Goal: Task Accomplishment & Management: Manage account settings

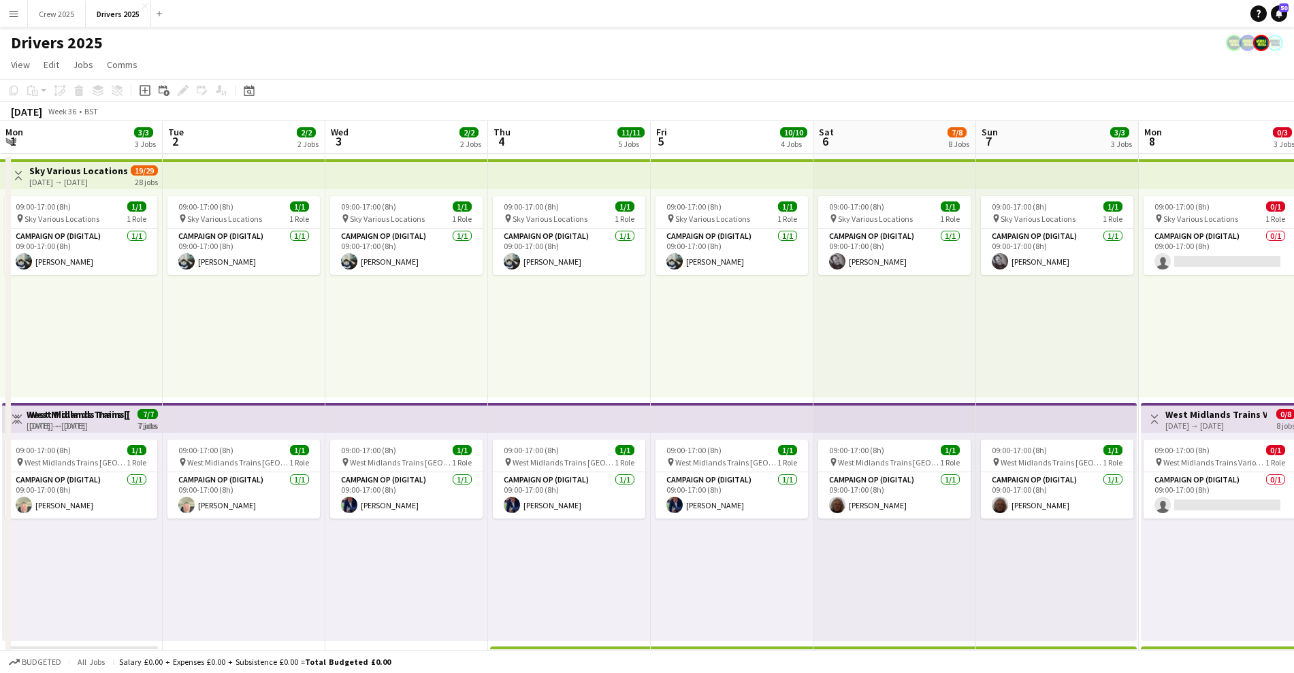
scroll to position [0, 538]
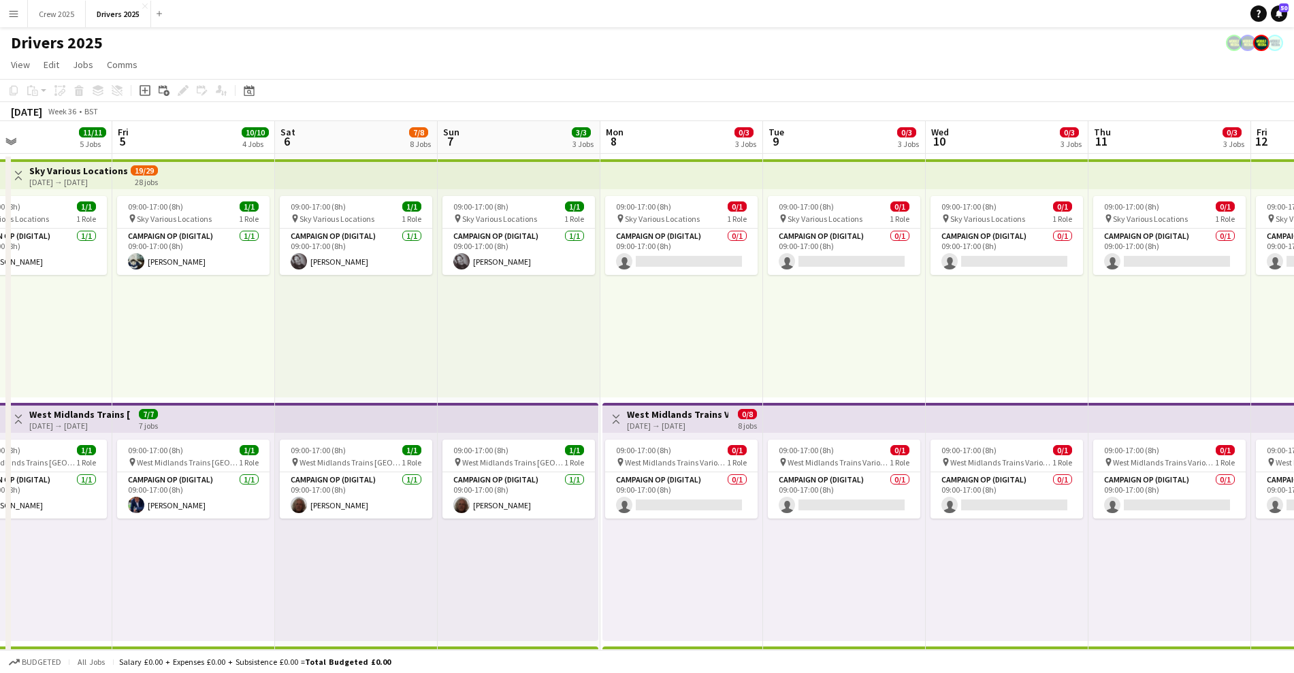
click at [647, 91] on app-toolbar "Copy Paste Paste Ctrl+V Paste with crew Ctrl+Shift+V Paste linked Job [GEOGRAPH…" at bounding box center [647, 90] width 1294 height 23
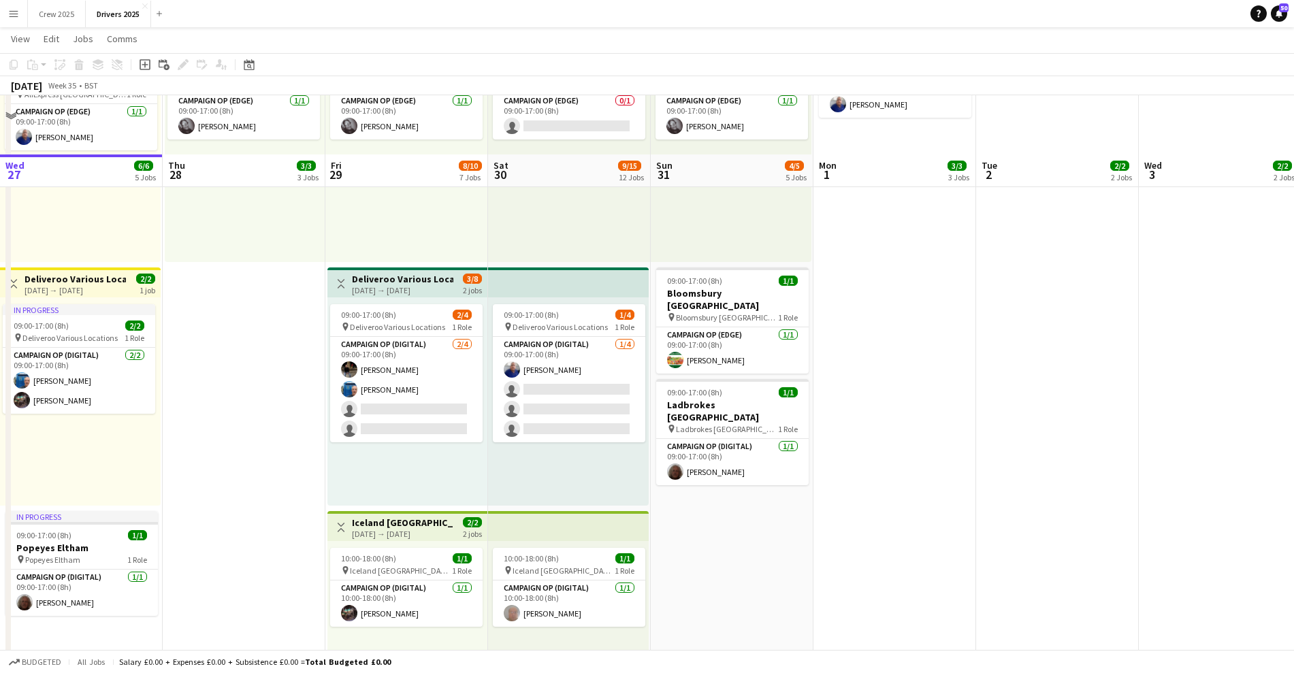
scroll to position [681, 0]
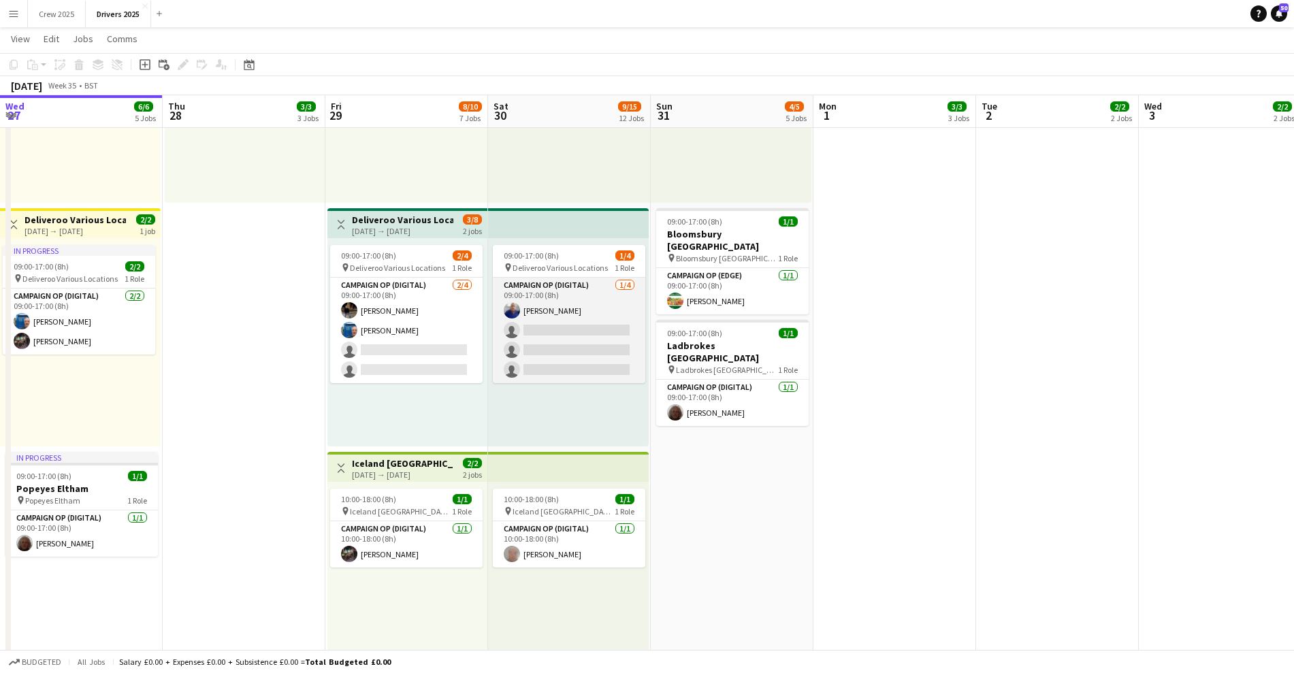
click at [602, 336] on app-card-role "Campaign Op (Digital) [DATE] 09:00-17:00 (8h) [PERSON_NAME] single-neutral-acti…" at bounding box center [569, 331] width 152 height 106
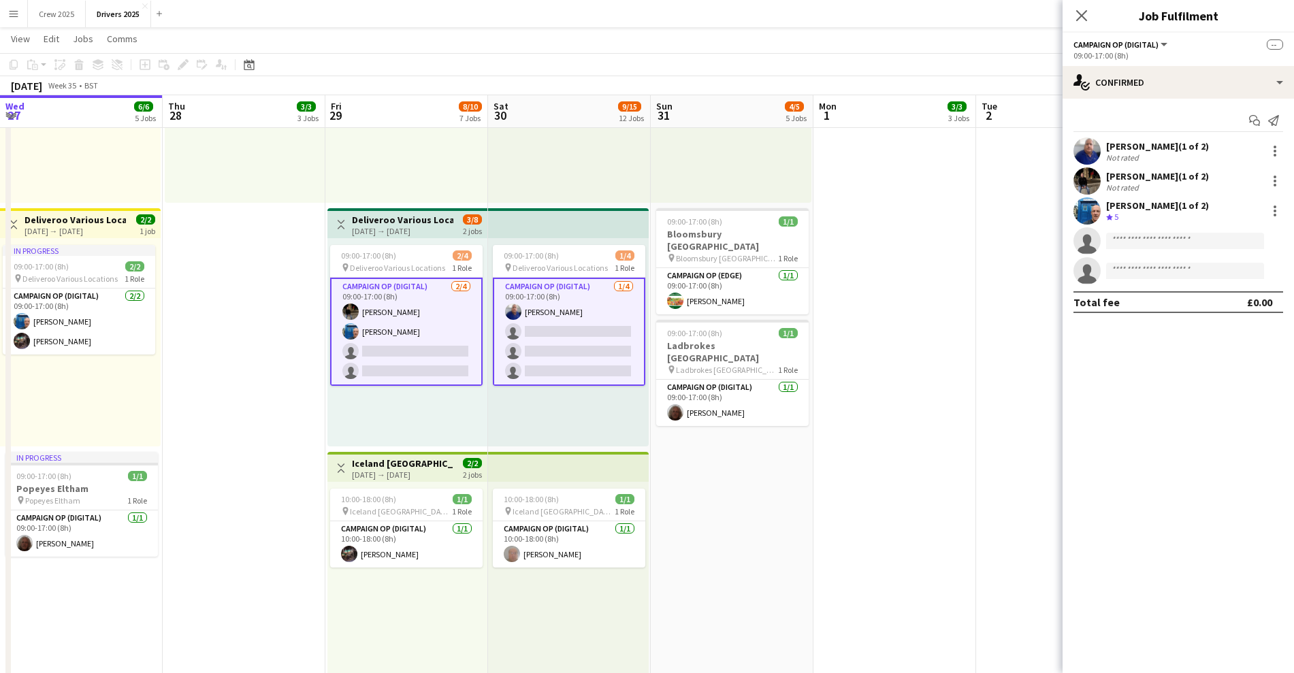
click at [579, 338] on app-card-role "Campaign Op (Digital) [DATE] 09:00-17:00 (8h) [PERSON_NAME] single-neutral-acti…" at bounding box center [569, 332] width 152 height 108
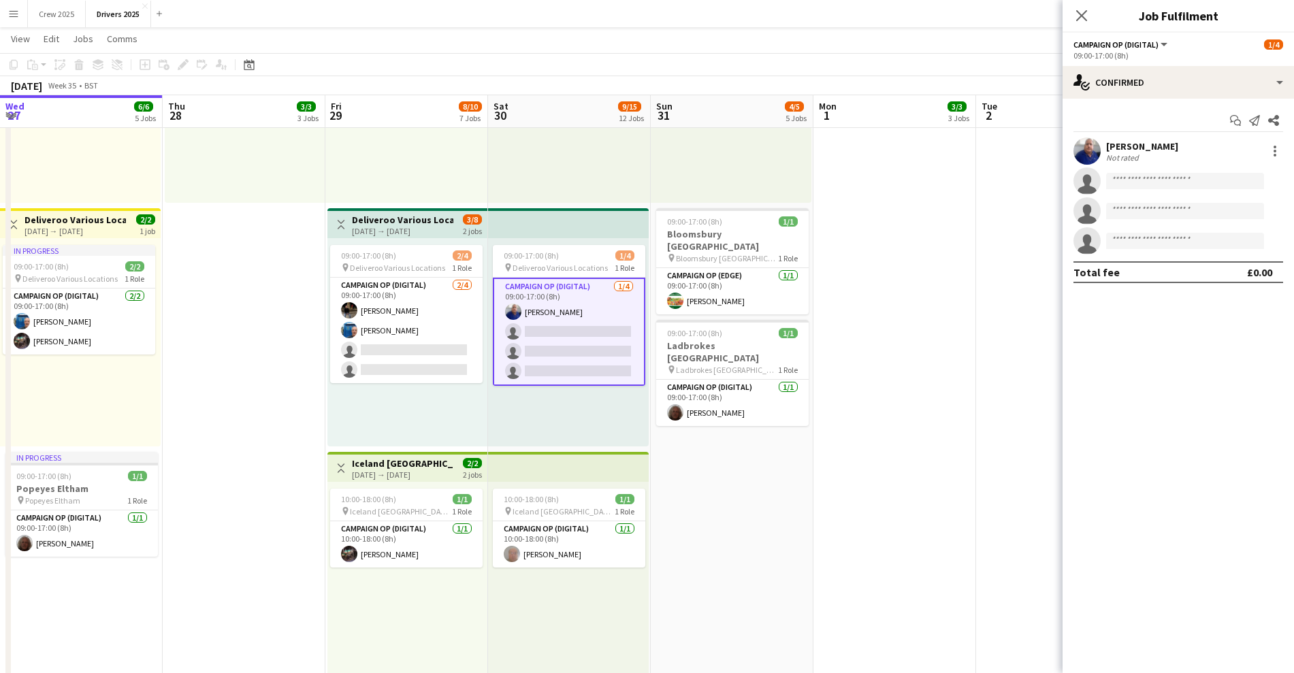
click at [573, 240] on div "09:00-17:00 (8h) 1/4 pin Deliveroo Various Locations 1 Role Campaign Op (Digita…" at bounding box center [568, 342] width 161 height 208
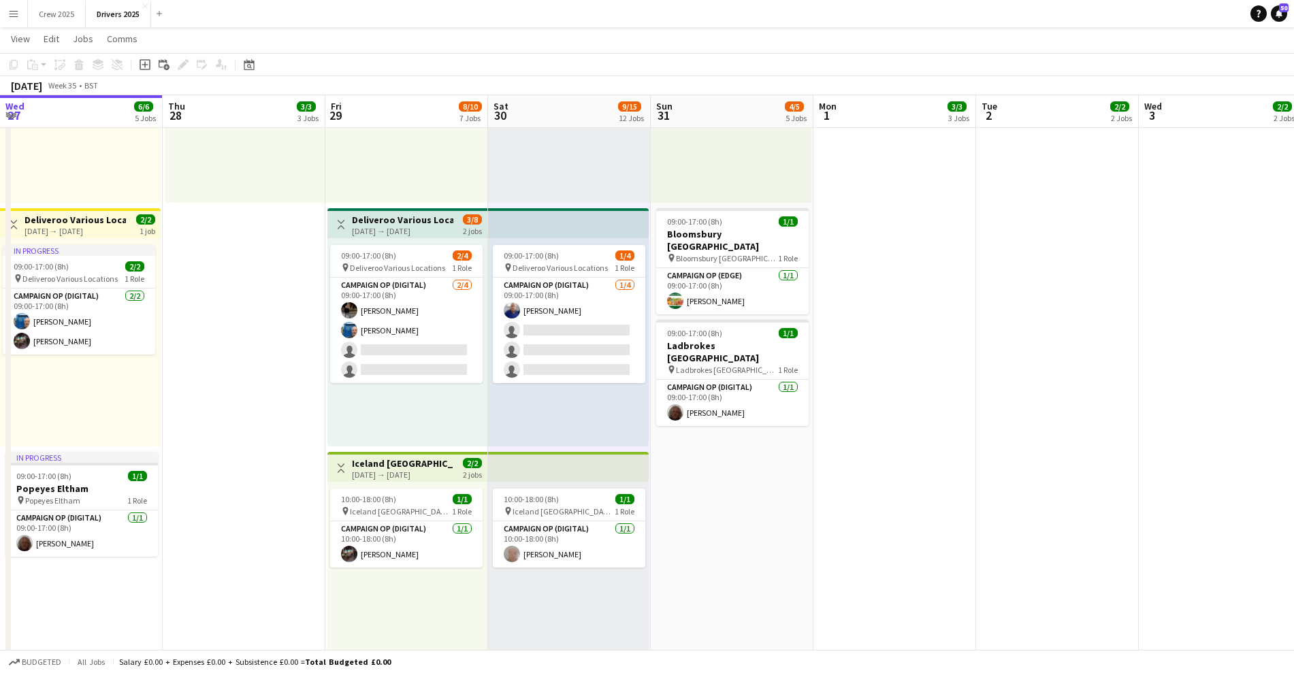
click at [564, 226] on app-top-bar at bounding box center [568, 223] width 161 height 30
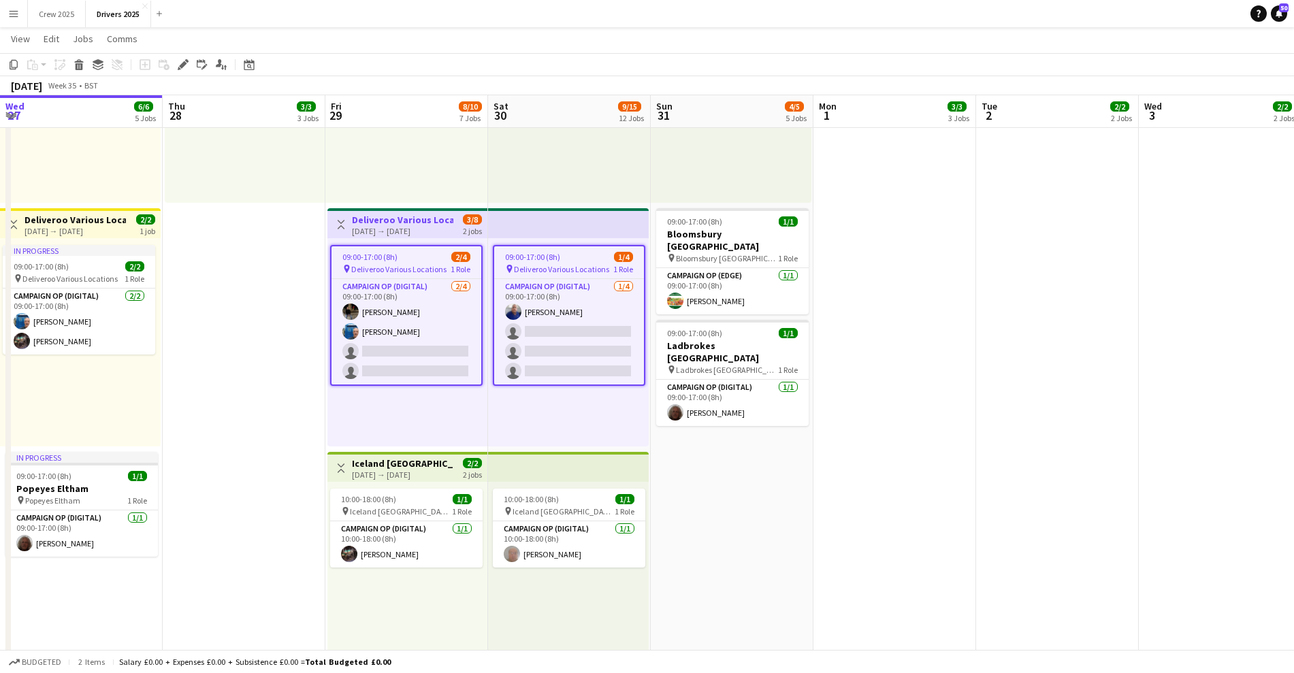
click at [557, 229] on app-top-bar at bounding box center [568, 223] width 161 height 30
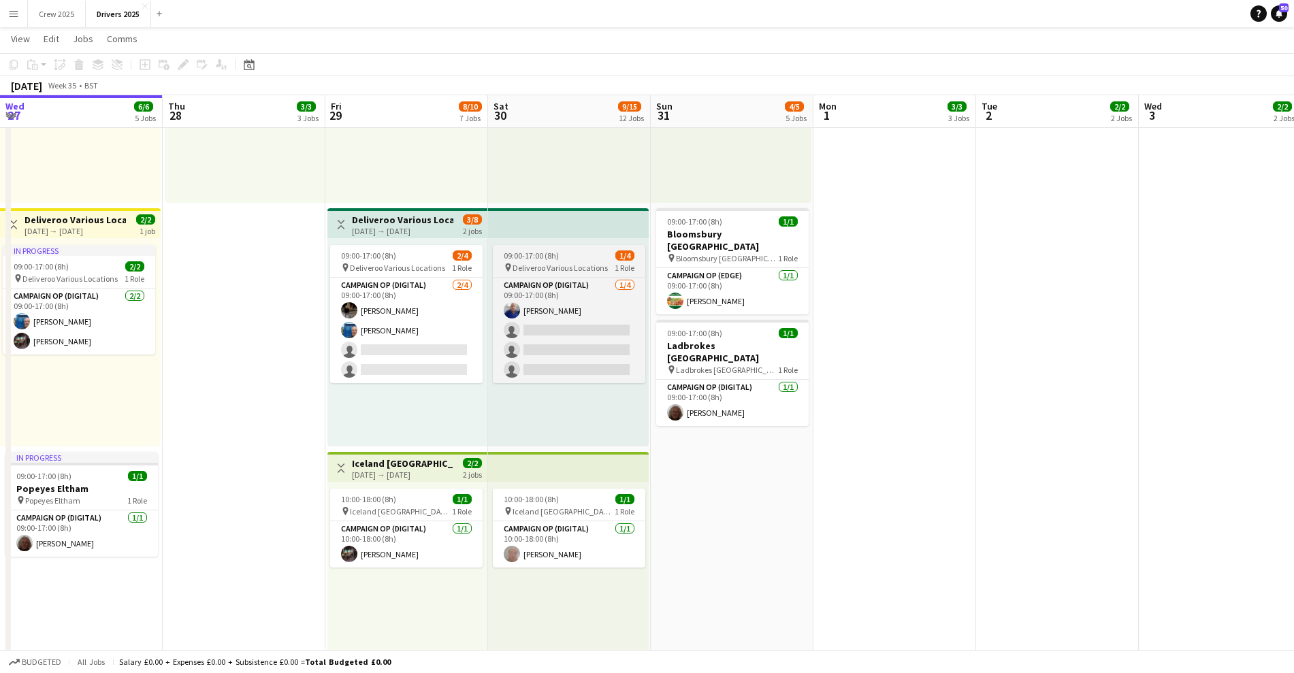
click at [535, 246] on app-job-card "09:00-17:00 (8h) 1/4 pin Deliveroo Various Locations 1 Role Campaign Op (Digita…" at bounding box center [569, 314] width 152 height 138
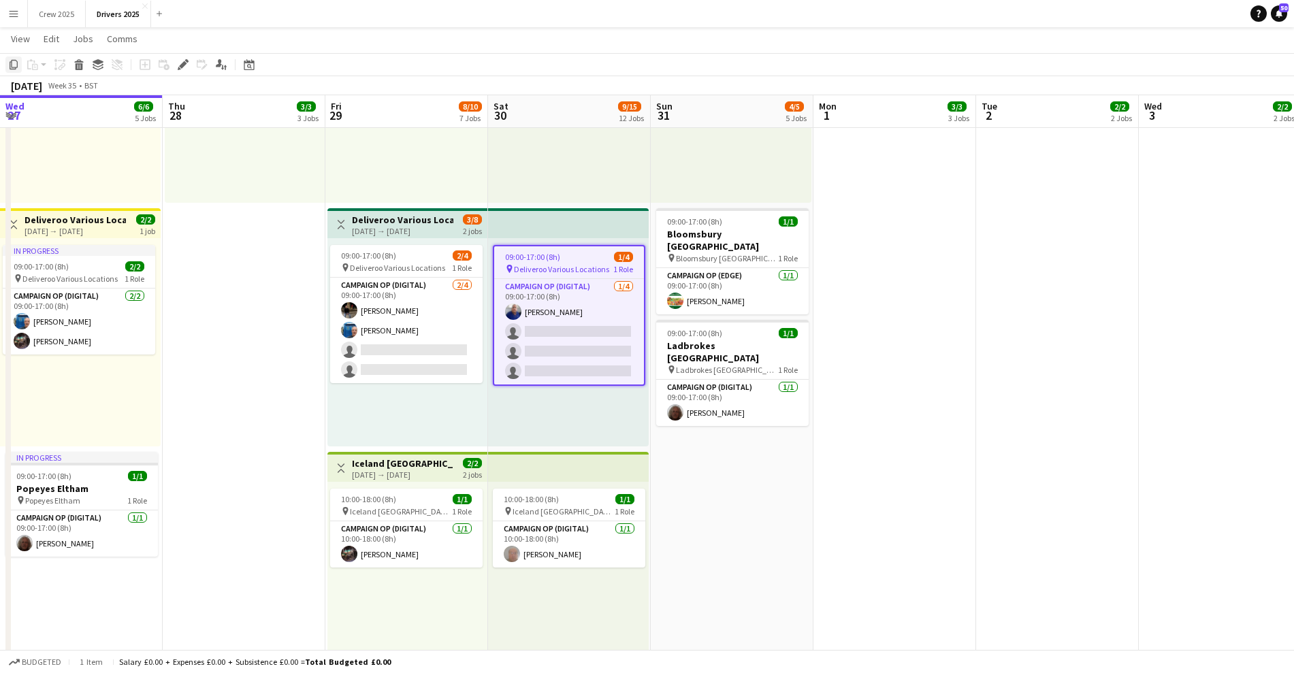
click at [15, 61] on icon "Copy" at bounding box center [13, 64] width 11 height 11
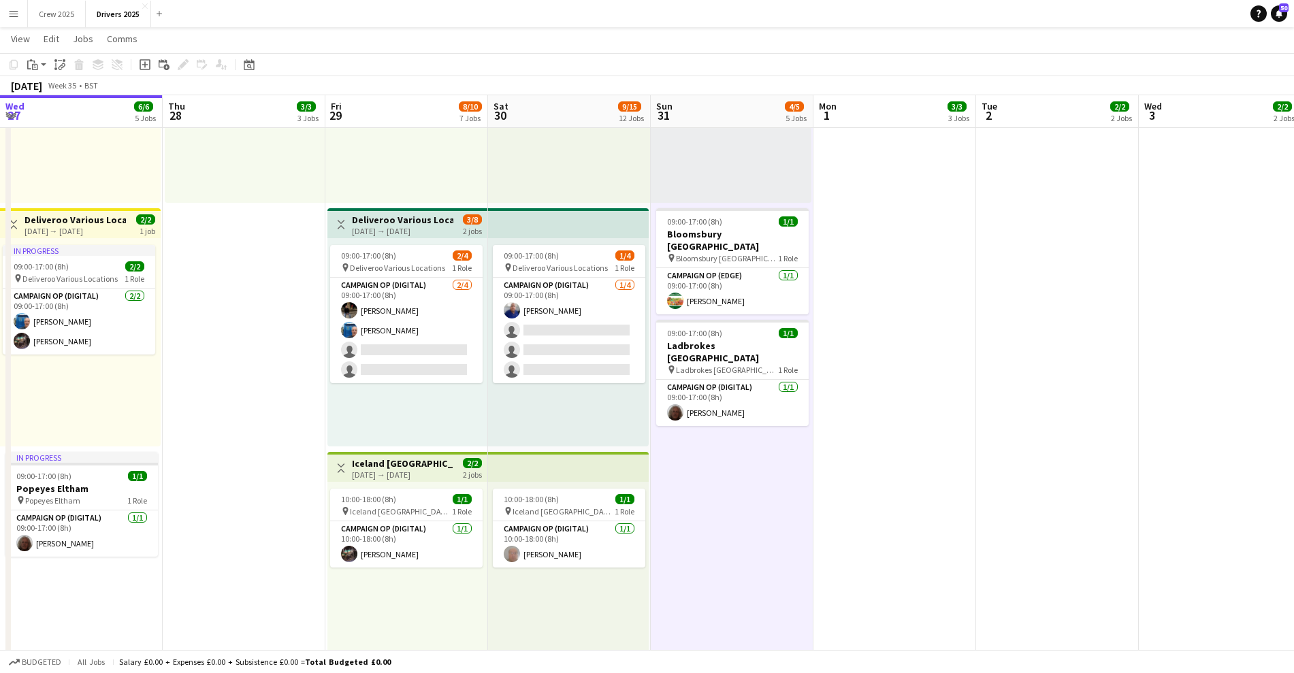
click at [40, 54] on app-toolbar "Copy Paste Paste Ctrl+V Paste with crew Ctrl+Shift+V Paste linked Job [GEOGRAPH…" at bounding box center [647, 64] width 1294 height 23
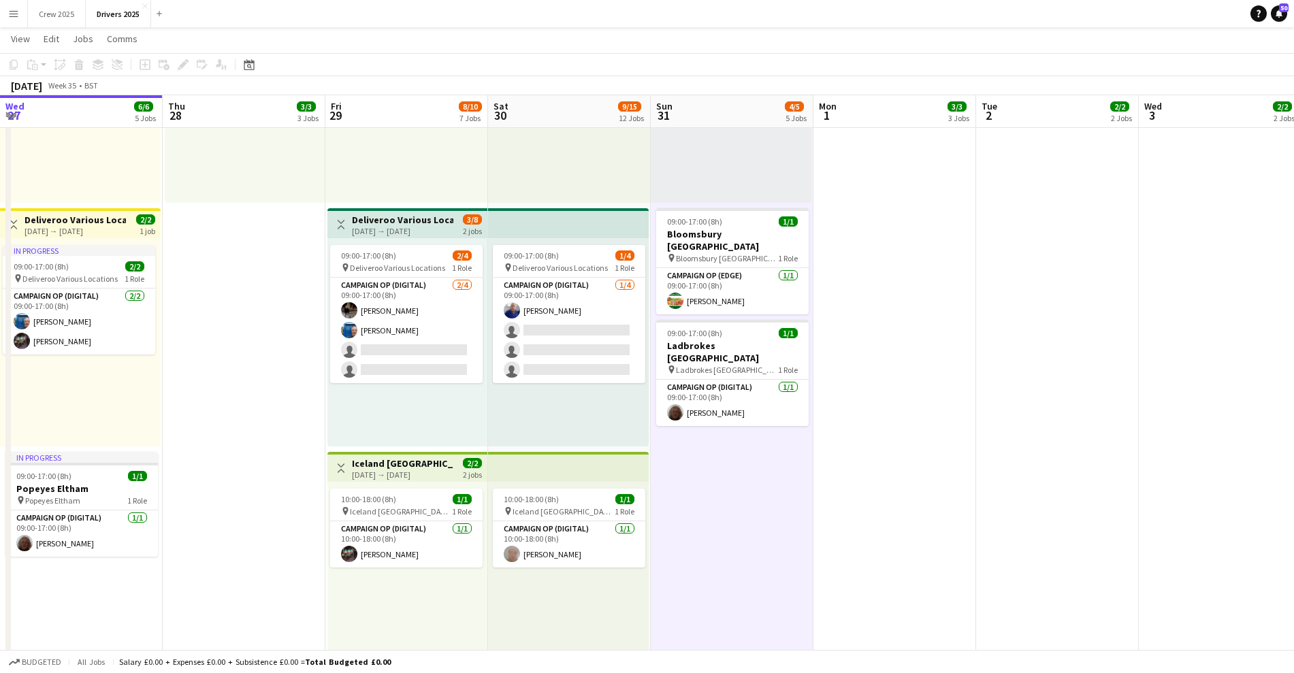
scroll to position [0, 324]
click at [38, 63] on div "Paste" at bounding box center [33, 64] width 16 height 16
click at [54, 91] on link "Paste Ctrl+V" at bounding box center [100, 90] width 128 height 12
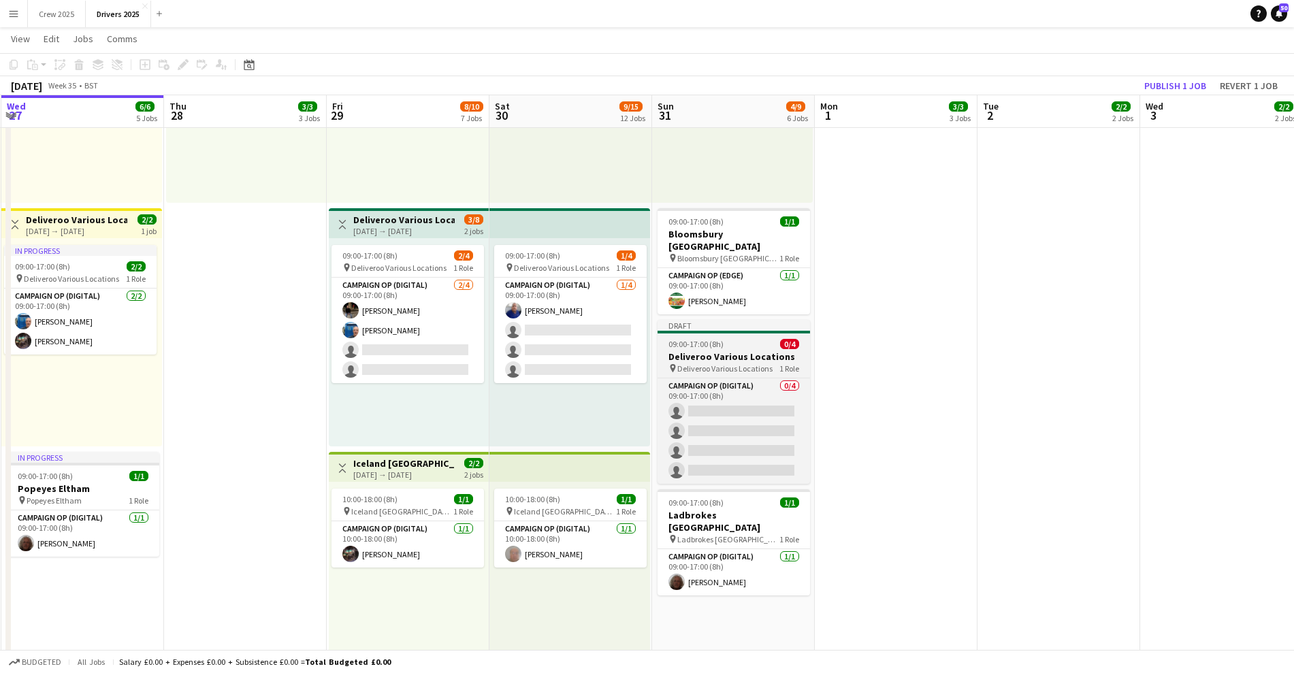
click at [758, 339] on div "09:00-17:00 (8h) 0/4" at bounding box center [734, 344] width 152 height 10
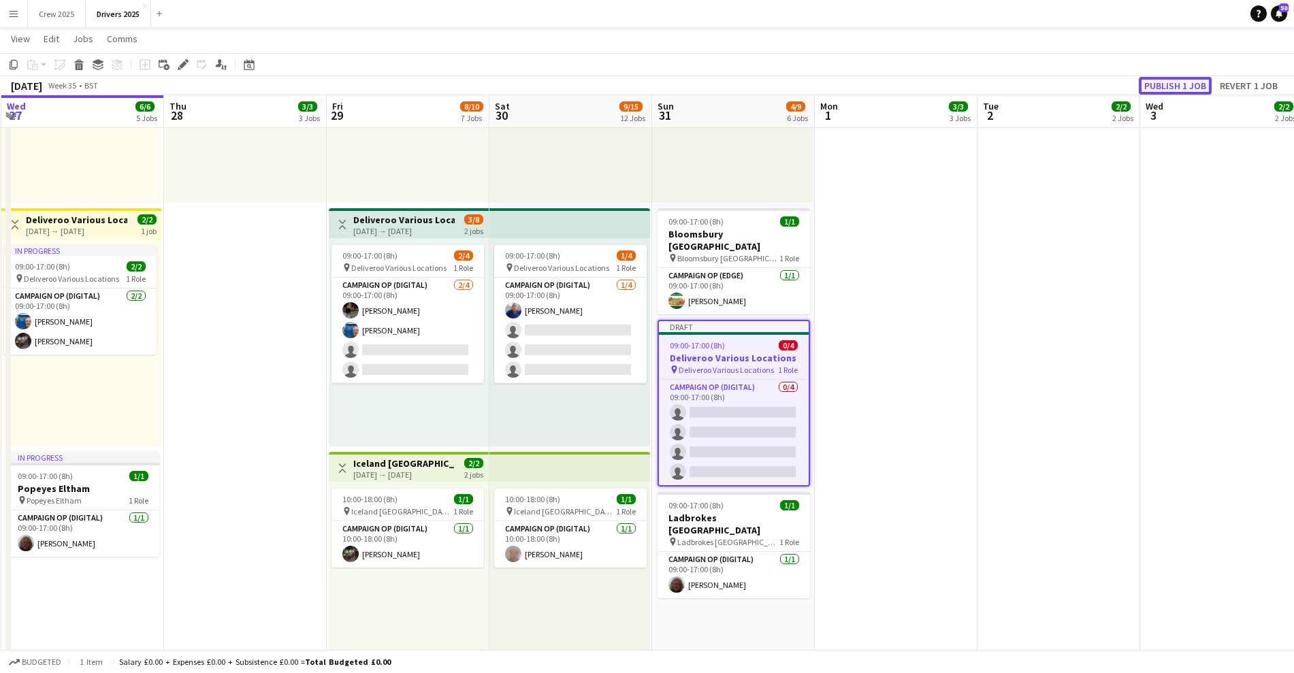
click at [1171, 82] on button "Publish 1 job" at bounding box center [1175, 86] width 73 height 18
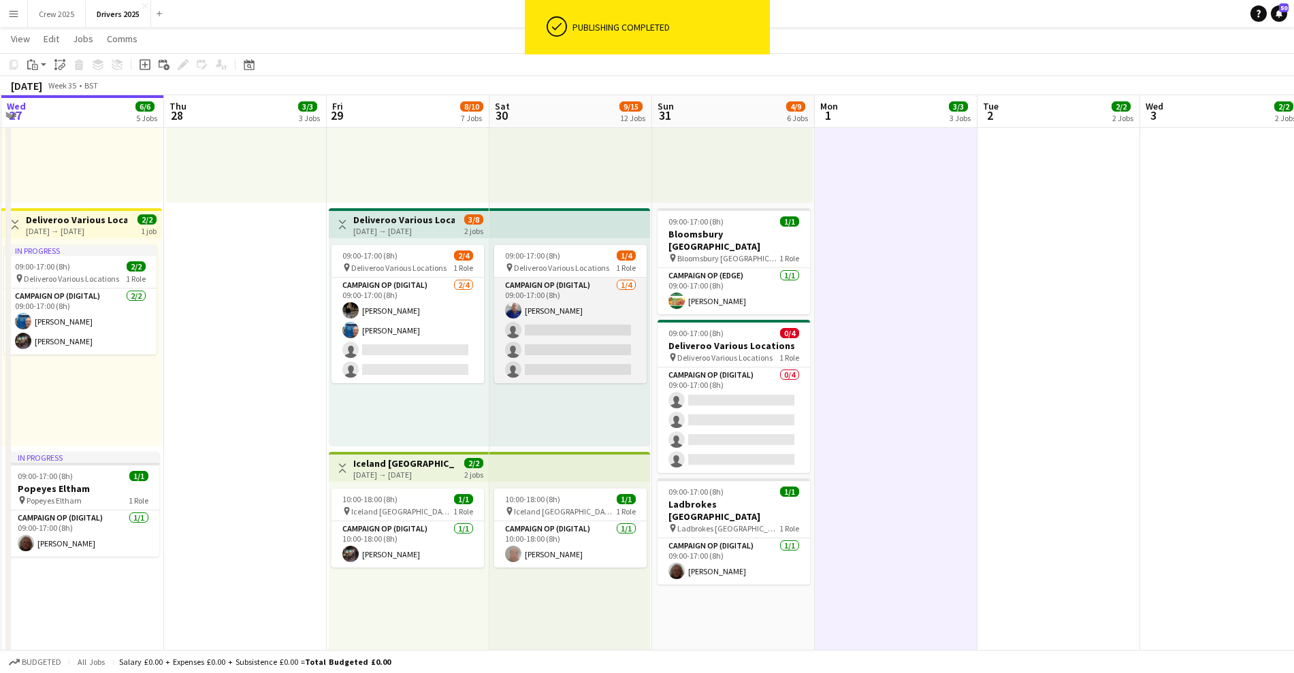
click at [600, 342] on app-card-role "Campaign Op (Digital) [DATE] 09:00-17:00 (8h) [PERSON_NAME] single-neutral-acti…" at bounding box center [570, 331] width 152 height 106
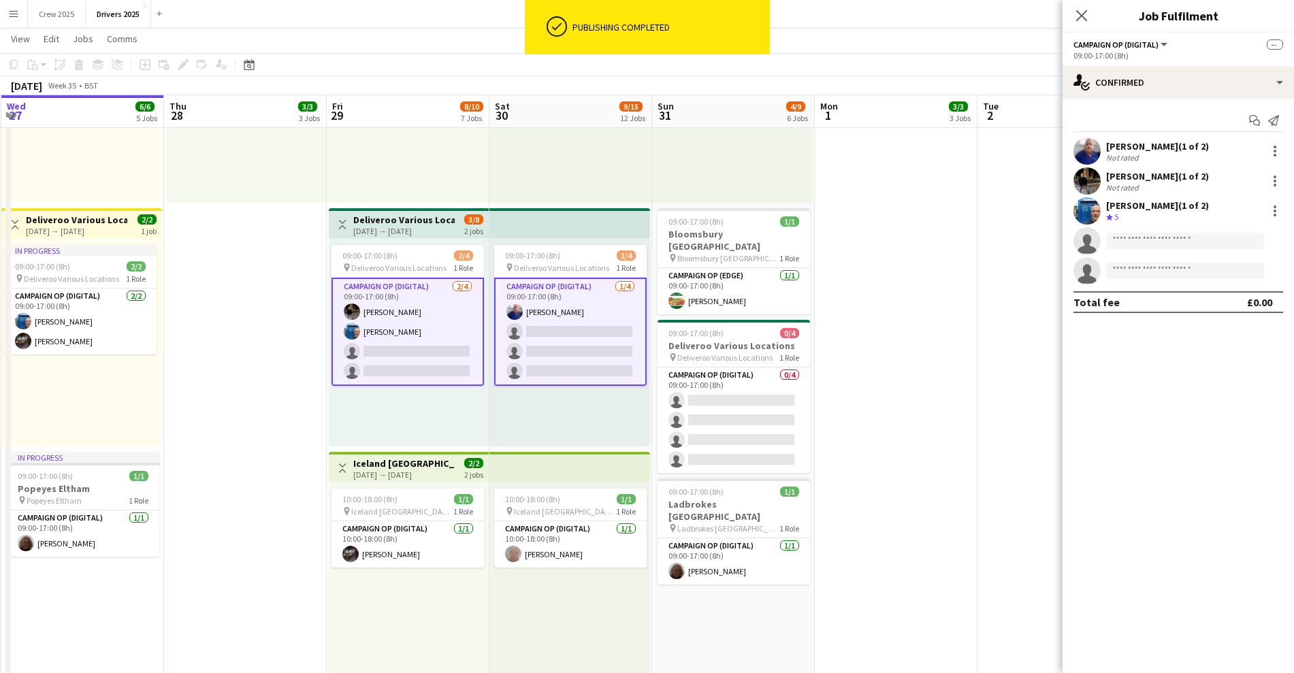
click at [561, 352] on app-card-role "Campaign Op (Digital) [DATE] 09:00-17:00 (8h) [PERSON_NAME] single-neutral-acti…" at bounding box center [570, 332] width 152 height 108
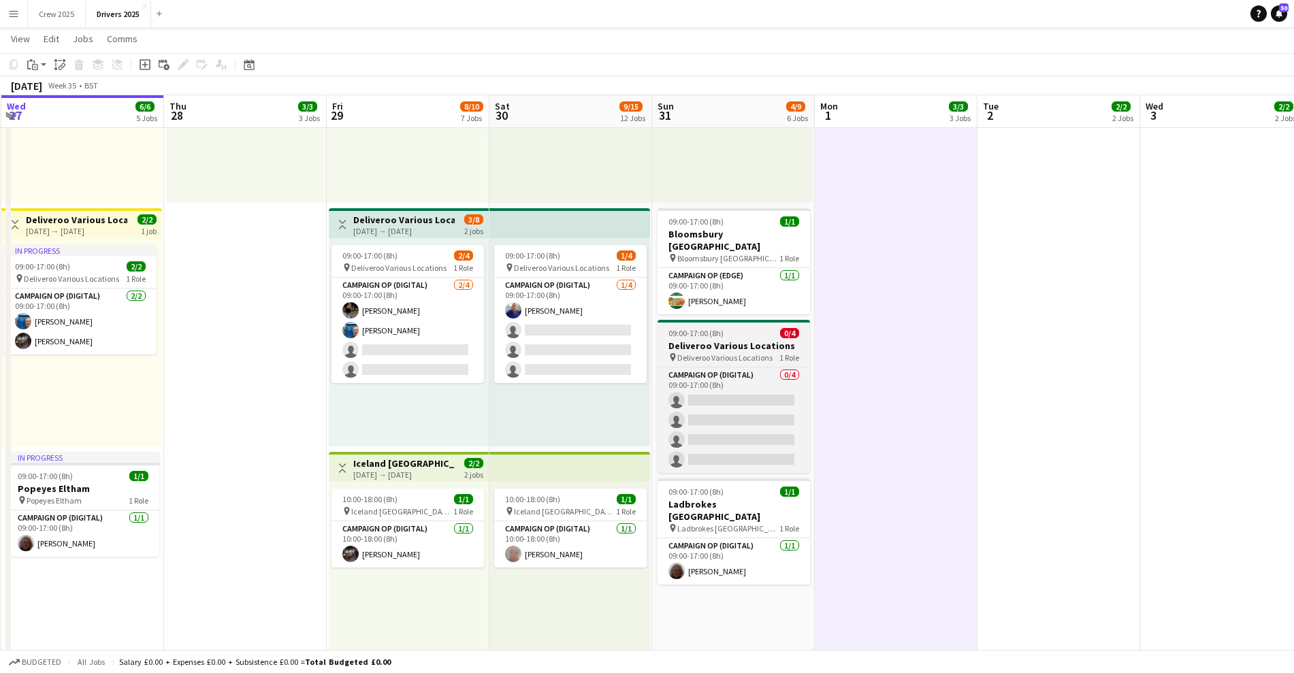
click at [766, 340] on h3 "Deliveroo Various Locations" at bounding box center [734, 346] width 152 height 12
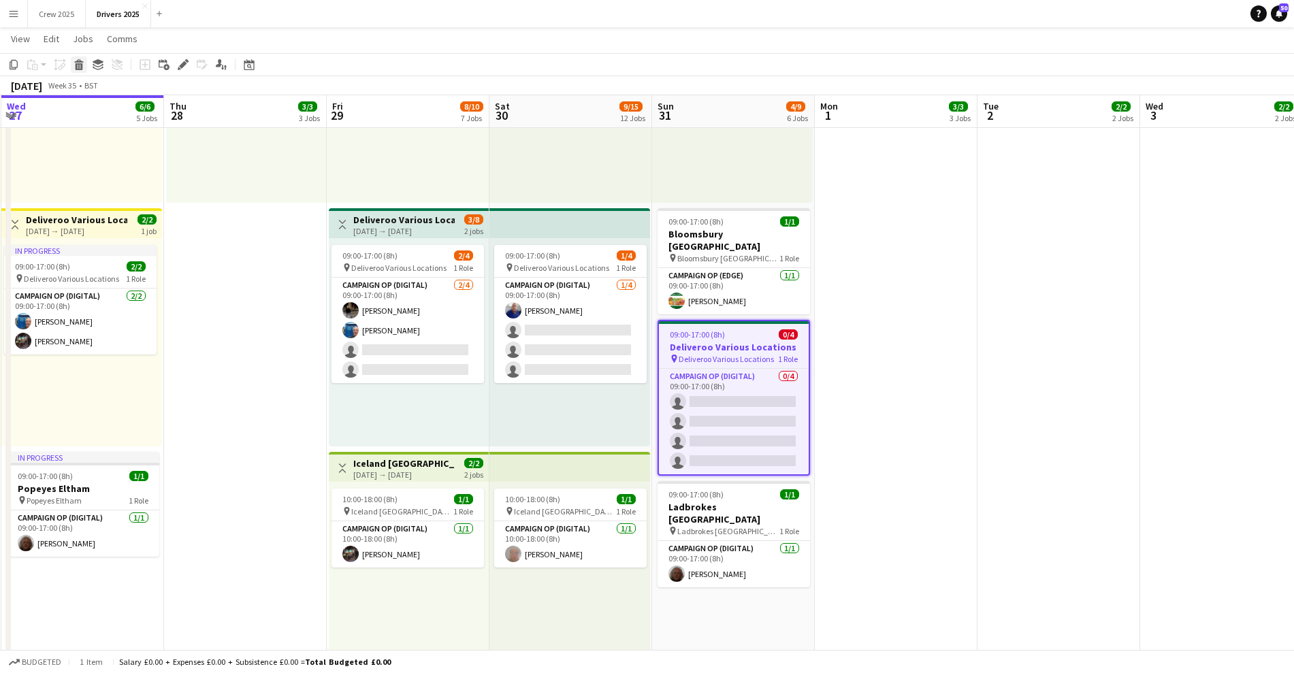
click at [82, 67] on icon at bounding box center [79, 66] width 7 height 7
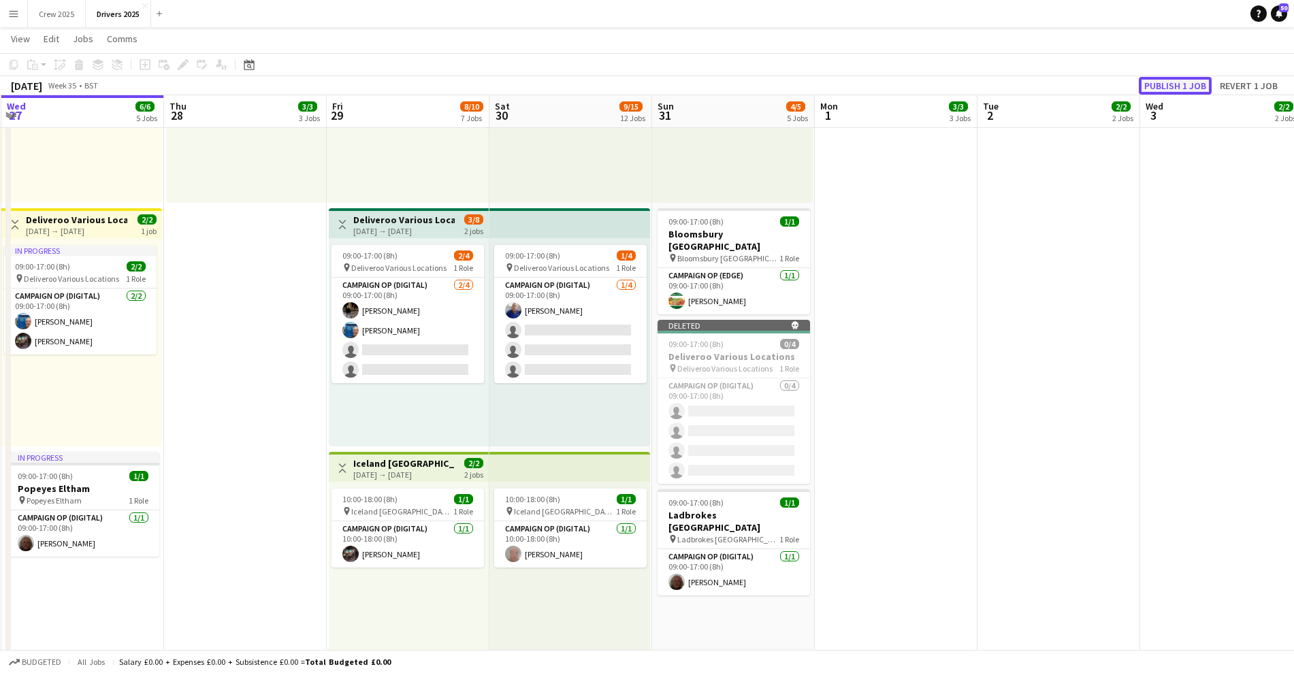
click at [1184, 86] on button "Publish 1 job" at bounding box center [1175, 86] width 73 height 18
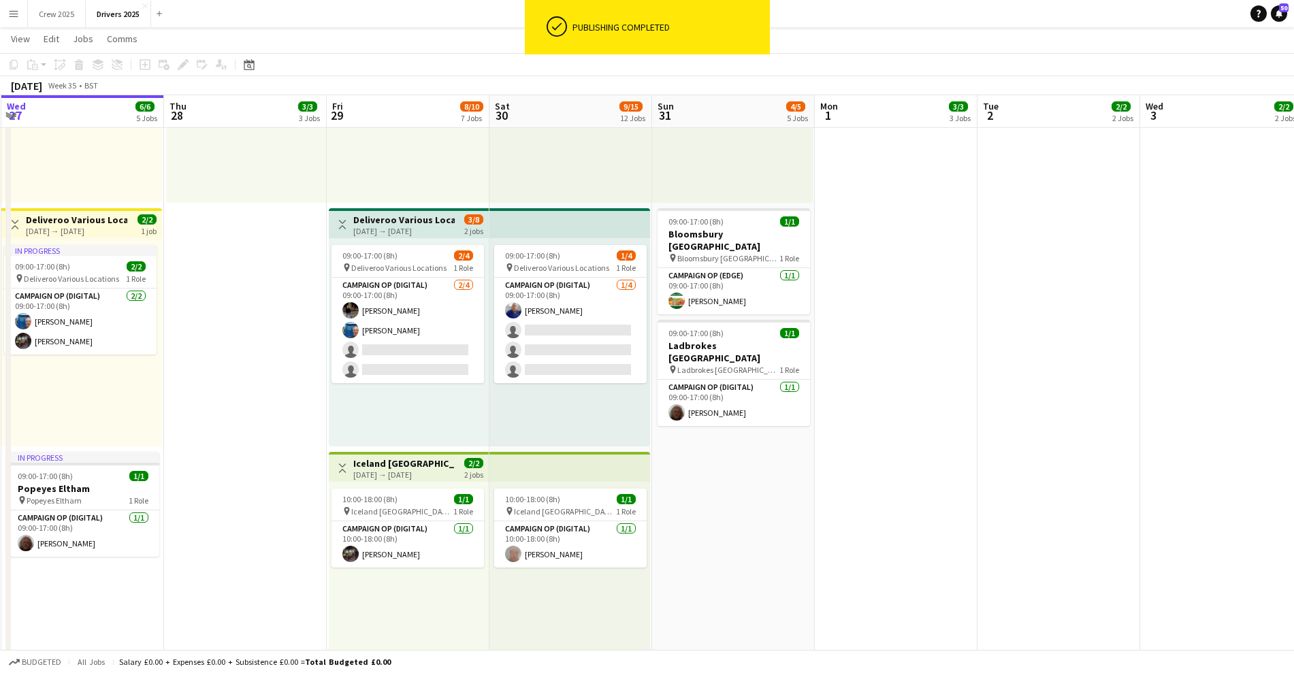
click at [547, 243] on div "09:00-17:00 (8h) 1/4 pin Deliveroo Various Locations 1 Role Campaign Op (Digita…" at bounding box center [569, 342] width 161 height 208
click at [371, 230] on div "[DATE] → [DATE]" at bounding box center [403, 231] width 101 height 10
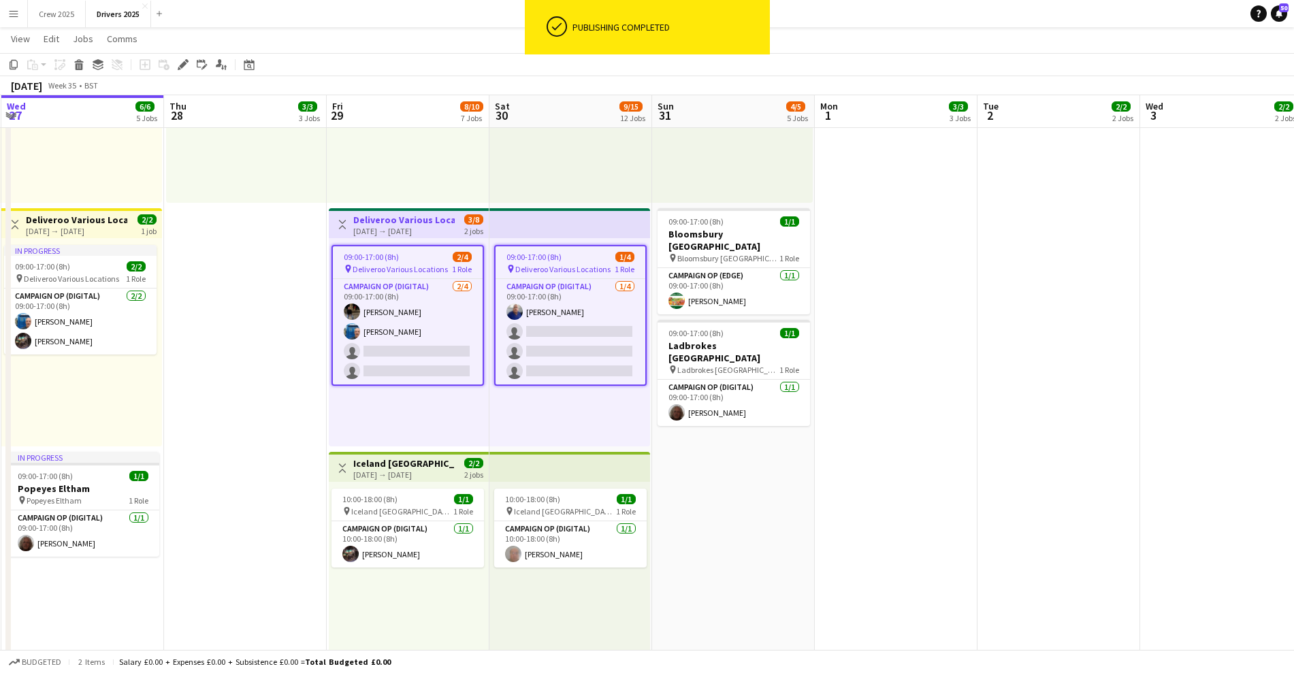
click at [425, 221] on h3 "Deliveroo Various Locations" at bounding box center [403, 220] width 101 height 12
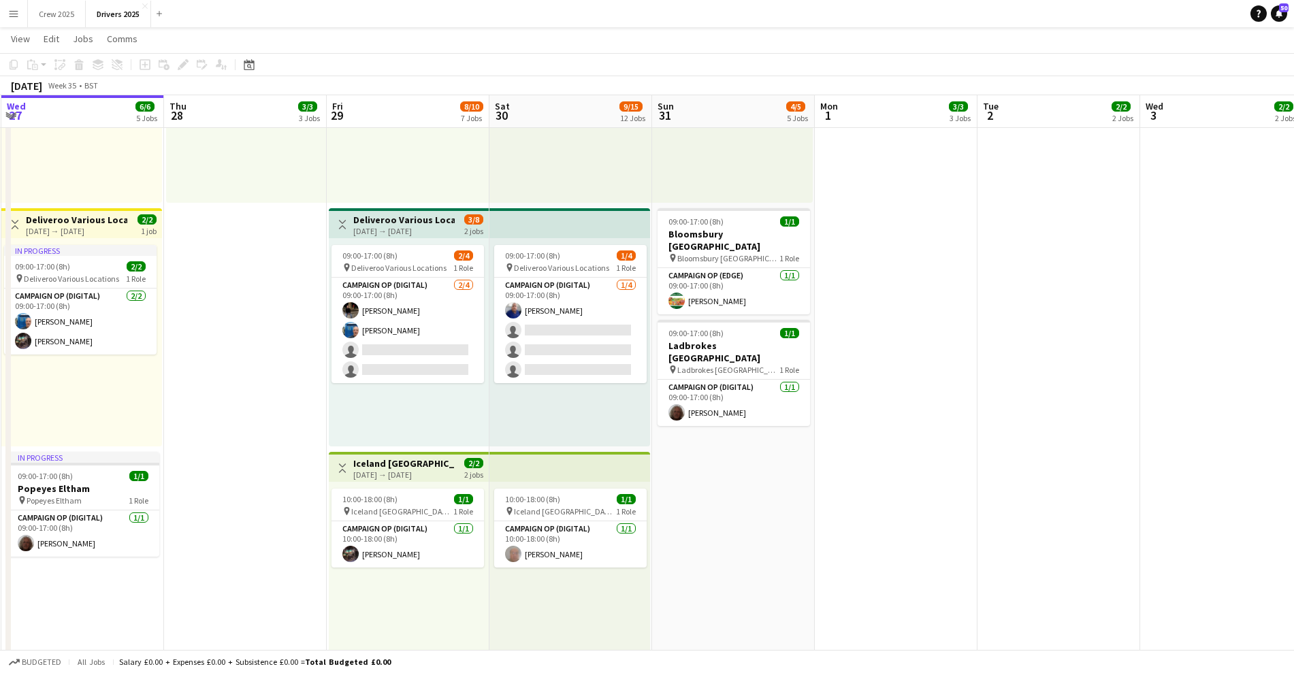
click at [626, 238] on div "09:00-17:00 (8h) 1/4 pin Deliveroo Various Locations 1 Role Campaign Op (Digita…" at bounding box center [569, 342] width 161 height 208
click at [563, 242] on div "09:00-17:00 (8h) 1/4 pin Deliveroo Various Locations 1 Role Campaign Op (Digita…" at bounding box center [569, 342] width 161 height 208
click at [538, 233] on app-top-bar at bounding box center [569, 223] width 161 height 30
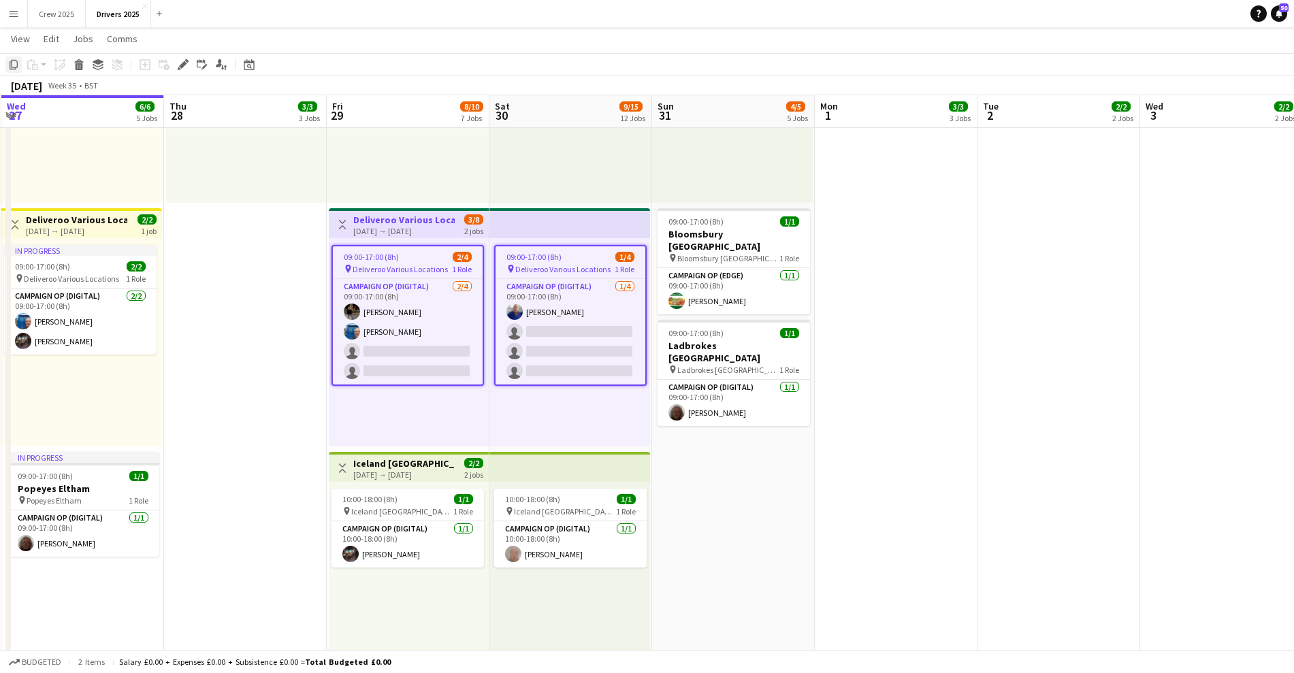
click at [14, 64] on icon "Copy" at bounding box center [13, 64] width 11 height 11
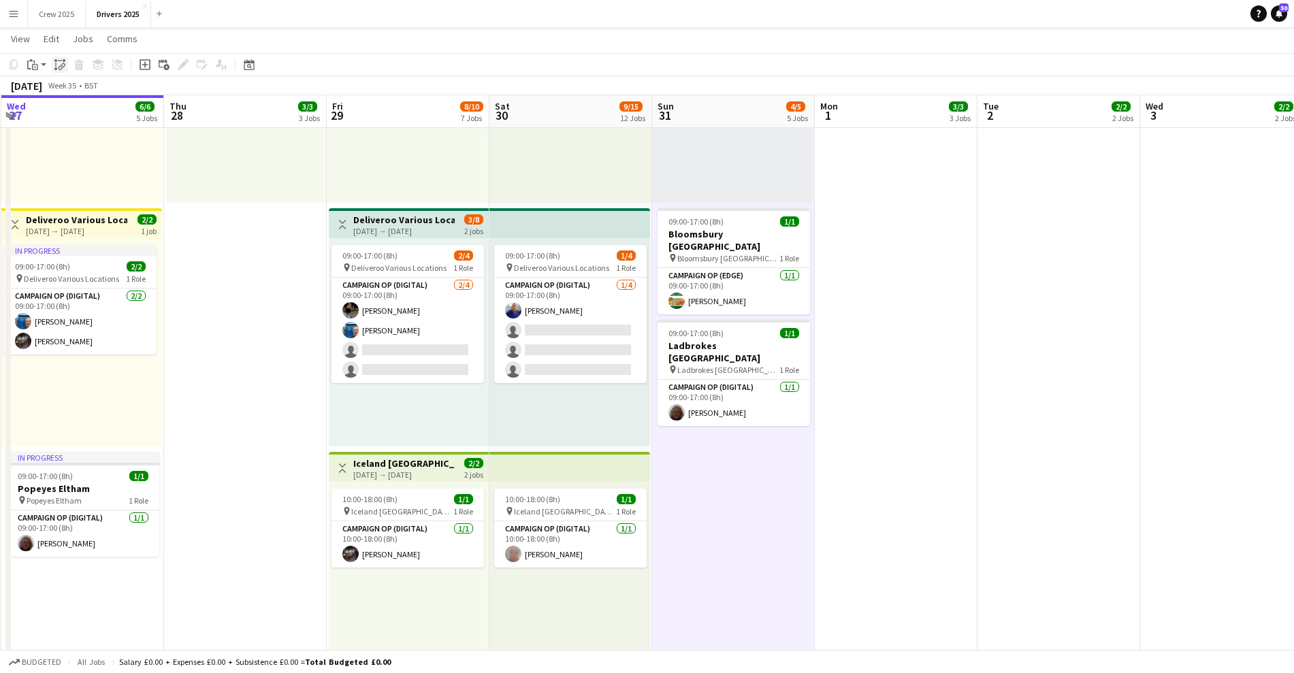
click at [61, 61] on icon "Paste linked Job" at bounding box center [59, 64] width 11 height 11
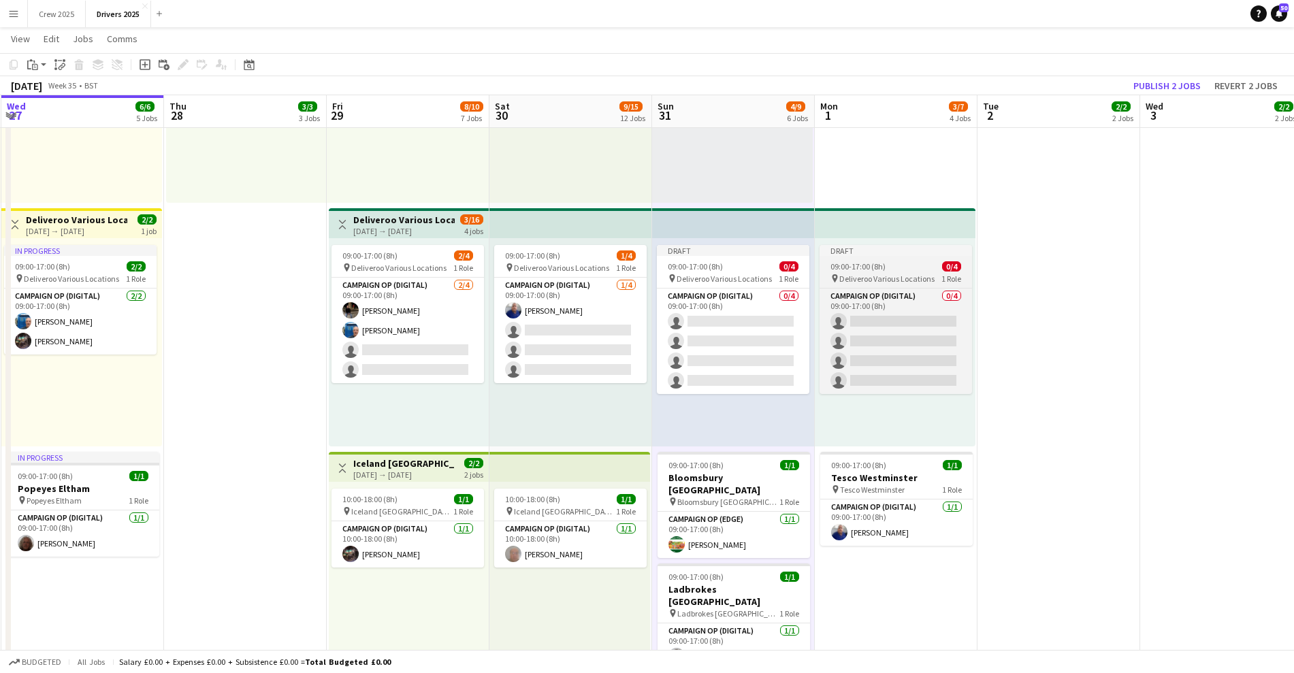
click at [868, 245] on div "Draft" at bounding box center [896, 250] width 152 height 11
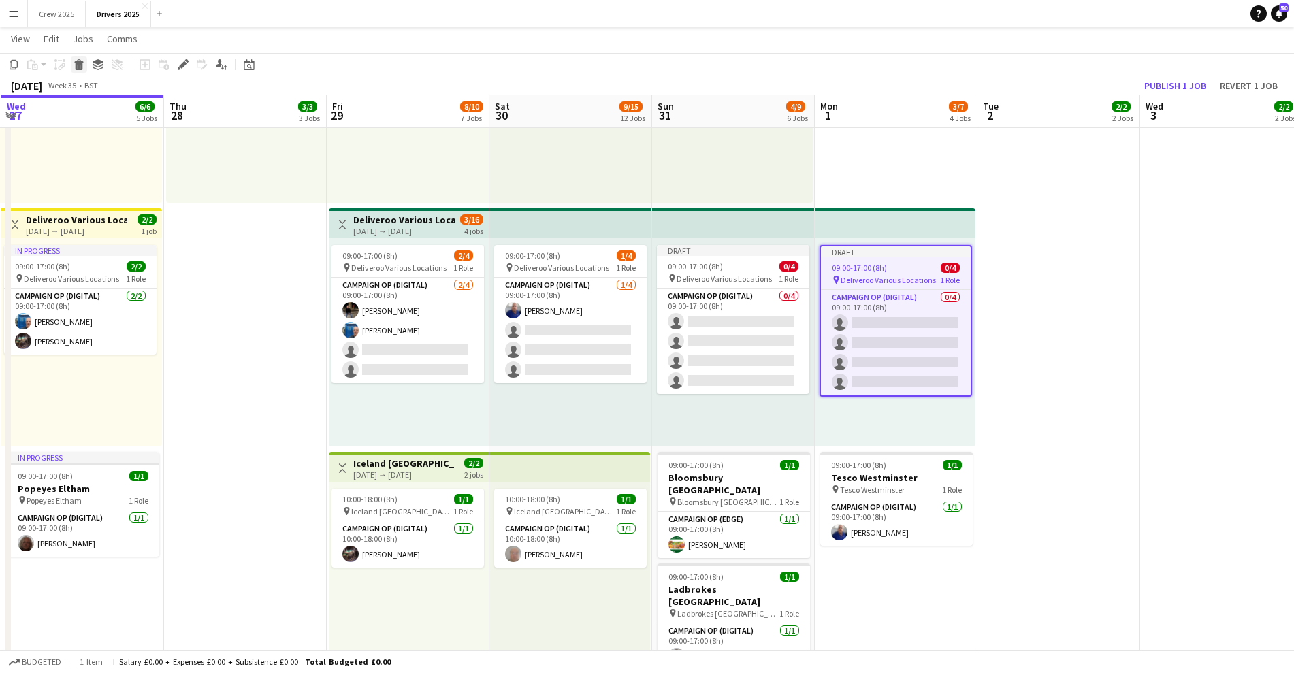
click at [81, 64] on icon at bounding box center [79, 66] width 7 height 7
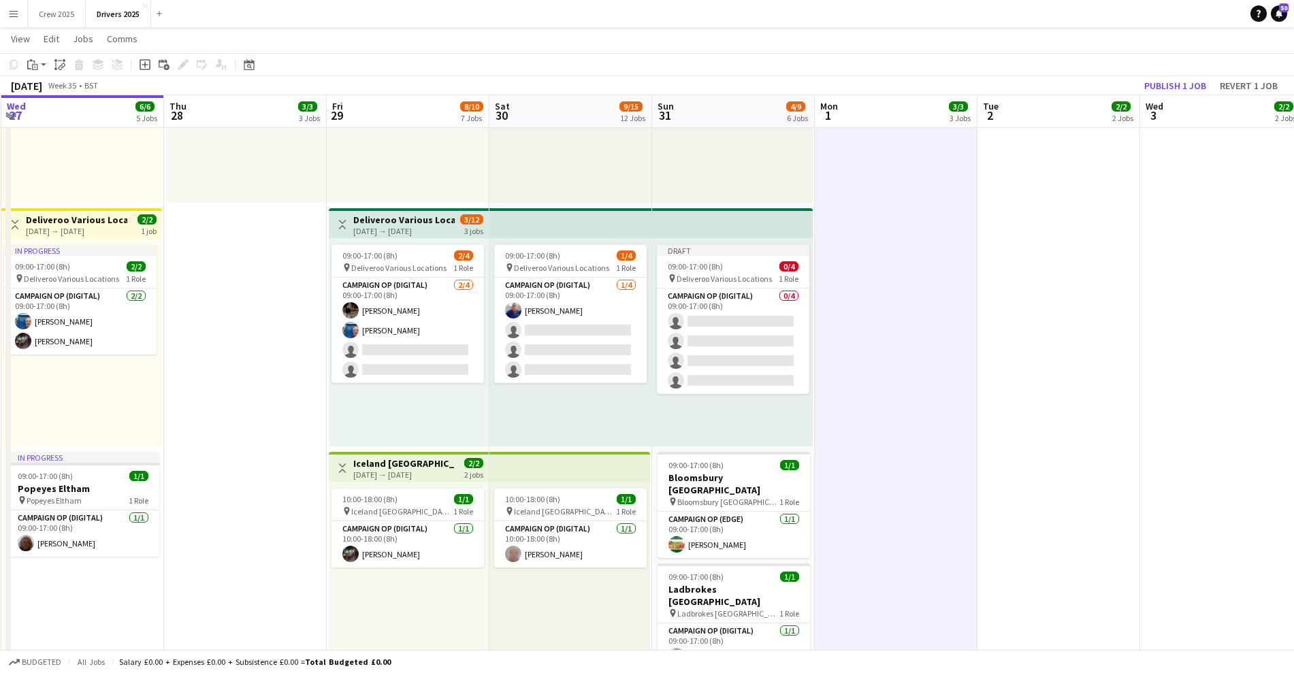
click at [410, 232] on div "[DATE] → [DATE]" at bounding box center [403, 231] width 101 height 10
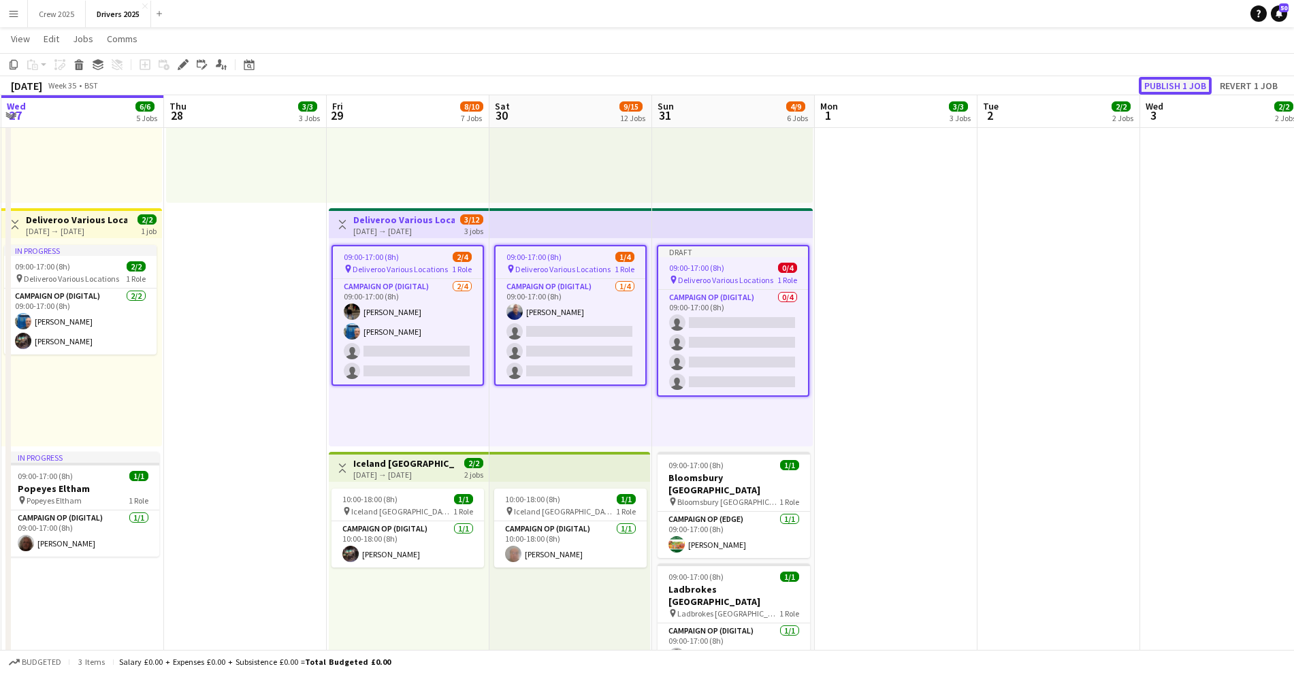
click at [1171, 87] on button "Publish 1 job" at bounding box center [1175, 86] width 73 height 18
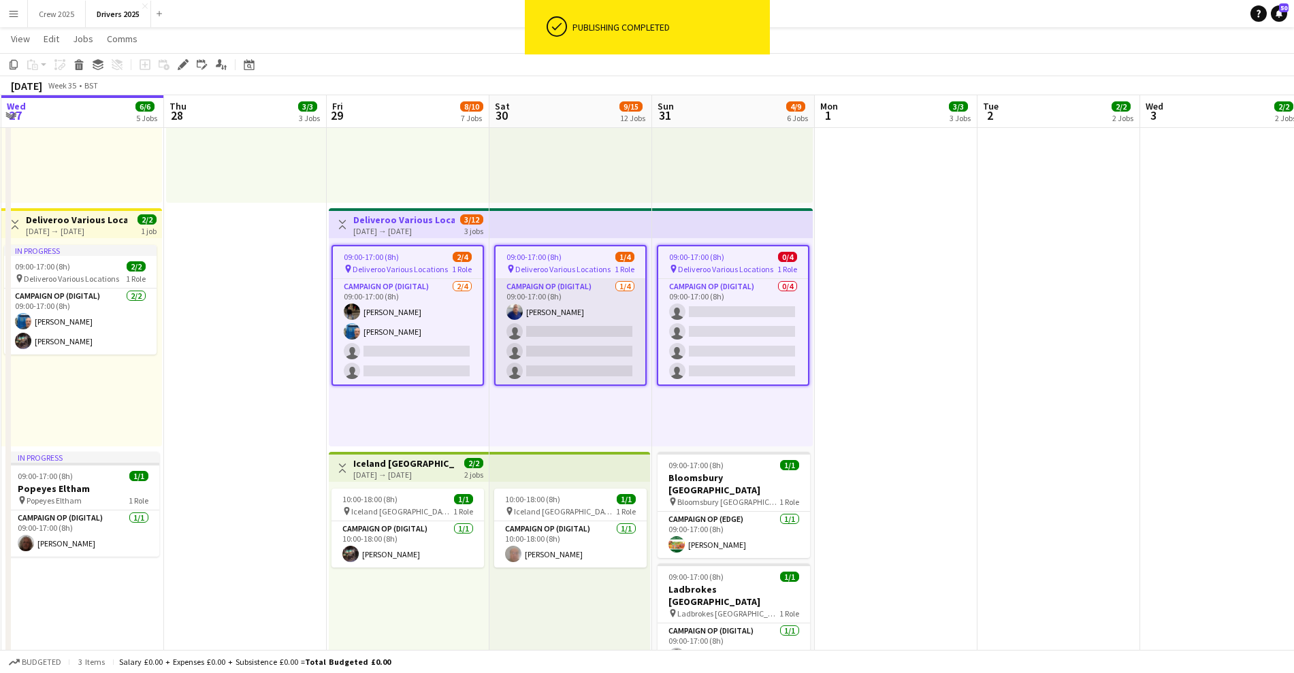
click at [627, 355] on app-card-role "Campaign Op (Digital) [DATE] 09:00-17:00 (8h) [PERSON_NAME] single-neutral-acti…" at bounding box center [571, 332] width 150 height 106
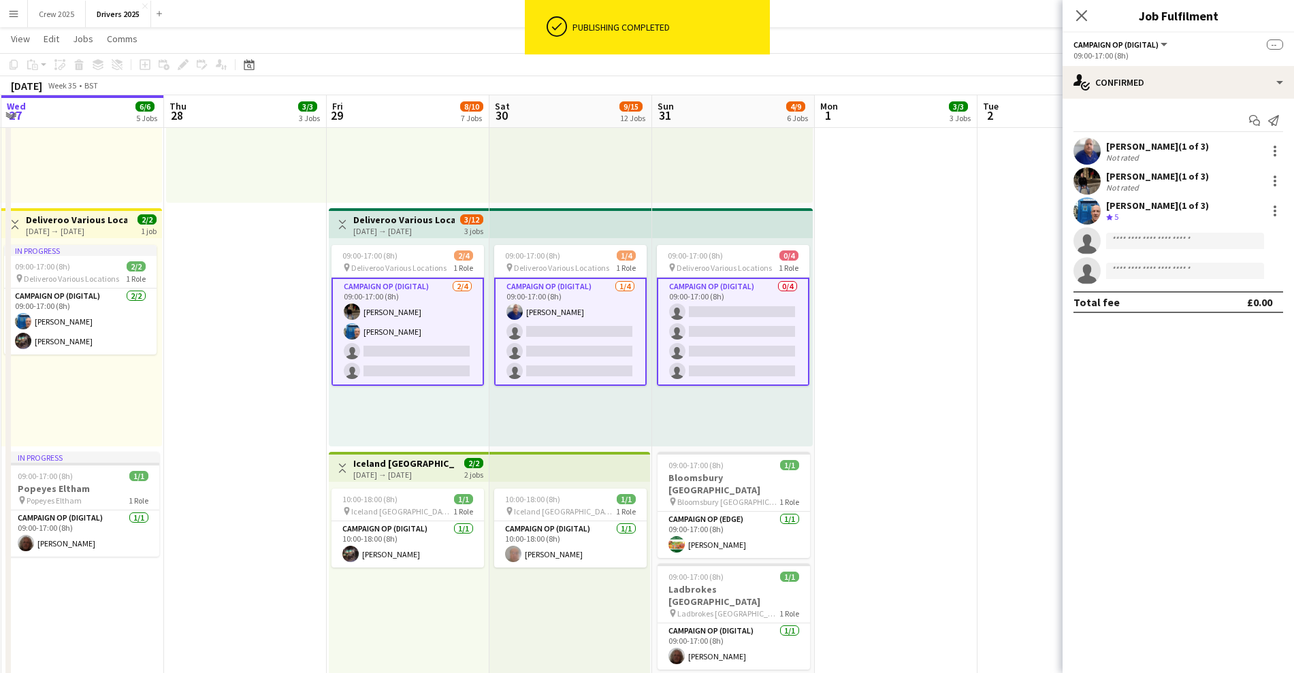
click at [583, 359] on app-card-role "Campaign Op (Digital) [DATE] 09:00-17:00 (8h) [PERSON_NAME] single-neutral-acti…" at bounding box center [570, 332] width 152 height 108
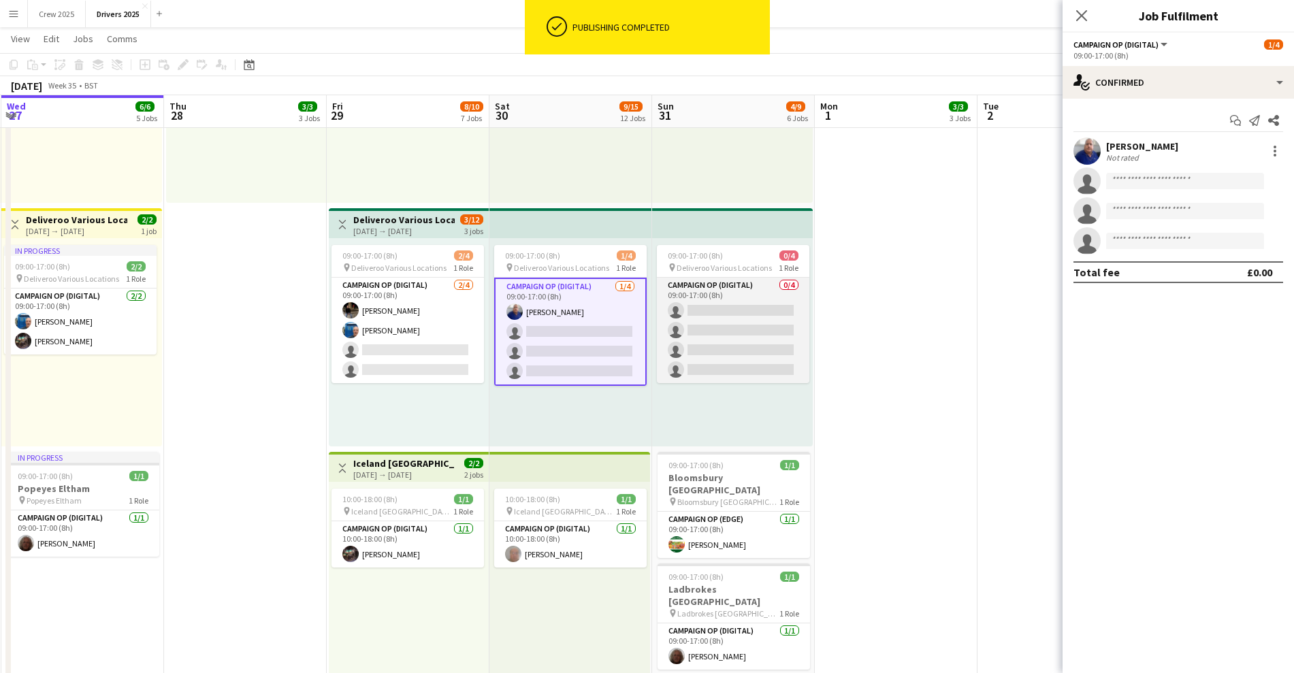
click at [698, 350] on app-card-role "Campaign Op (Digital) 0/4 09:00-17:00 (8h) single-neutral-actions single-neutra…" at bounding box center [733, 331] width 152 height 106
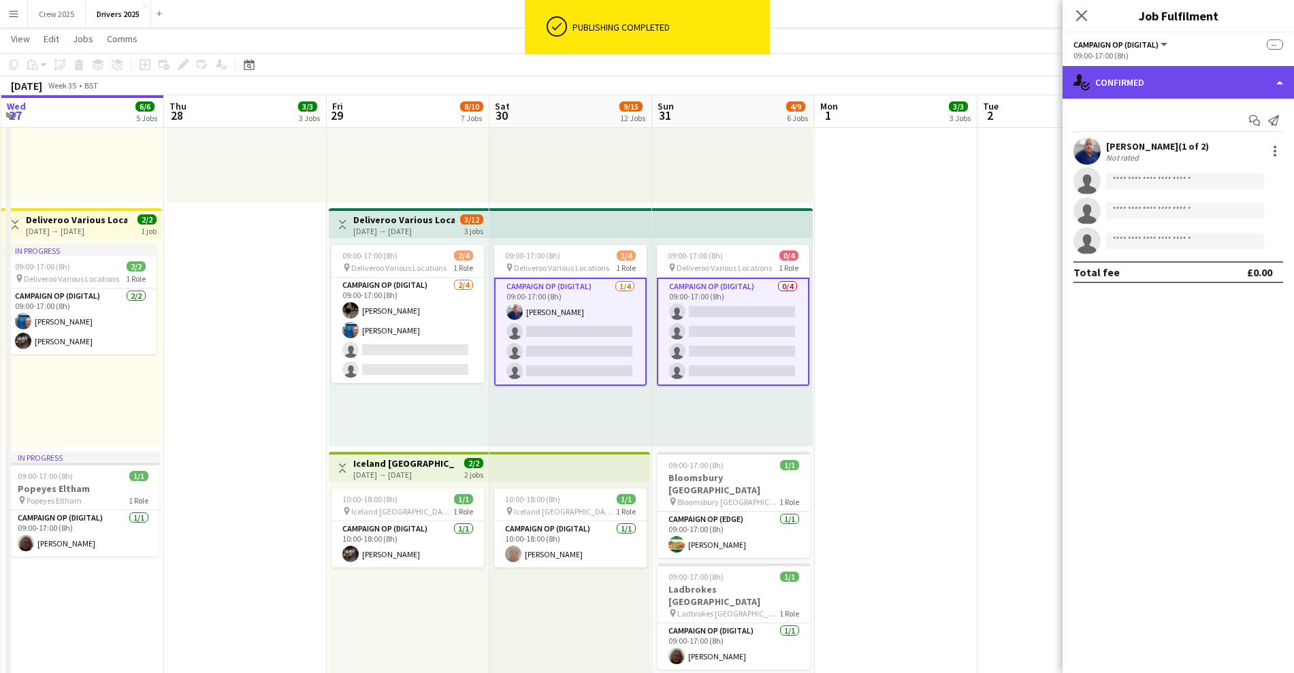
click at [1144, 91] on div "single-neutral-actions-check-2 Confirmed" at bounding box center [1177, 82] width 231 height 33
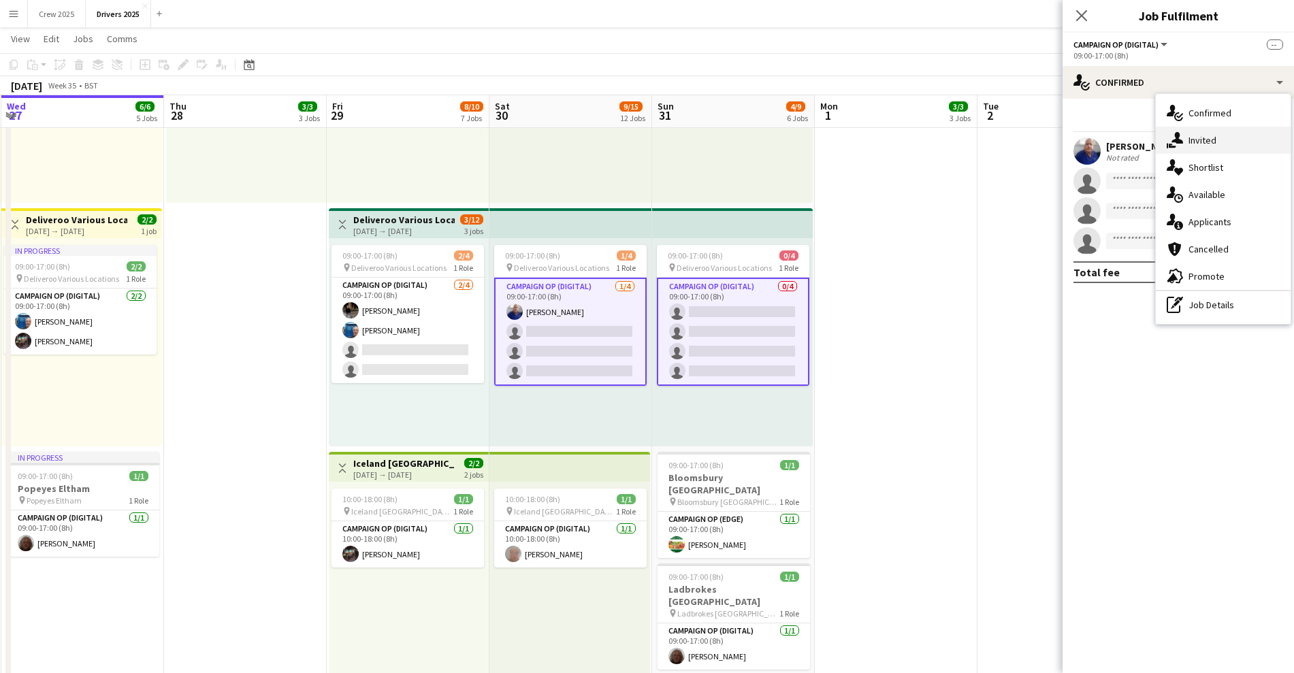
click at [1191, 138] on div "single-neutral-actions-share-1 Invited" at bounding box center [1223, 140] width 135 height 27
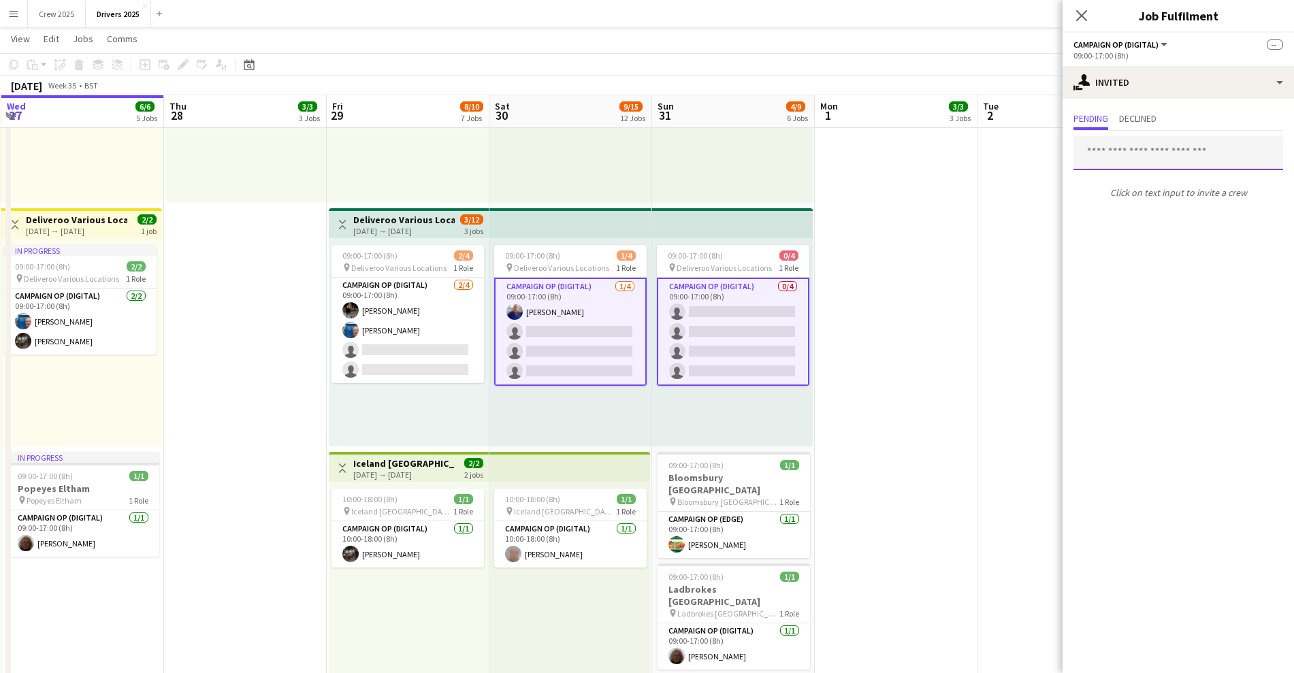
click at [1127, 157] on input "text" at bounding box center [1178, 153] width 210 height 34
type input "****"
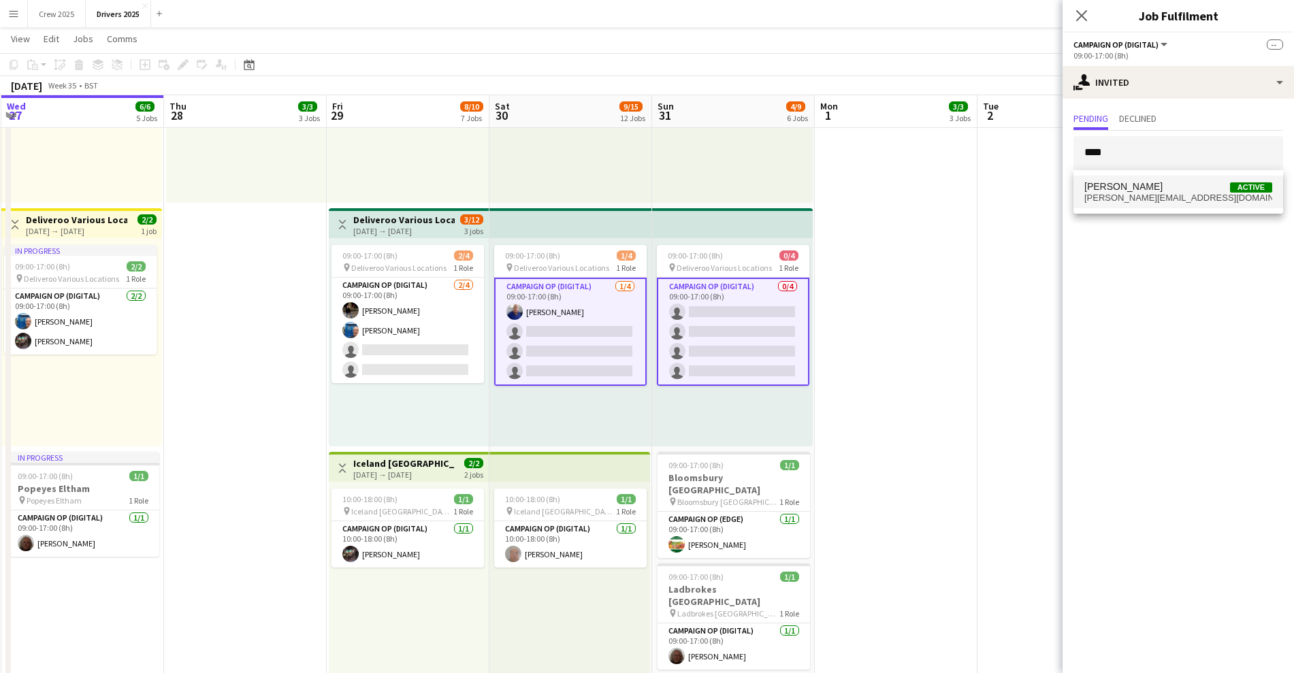
click at [1131, 184] on span "[PERSON_NAME]" at bounding box center [1123, 187] width 78 height 12
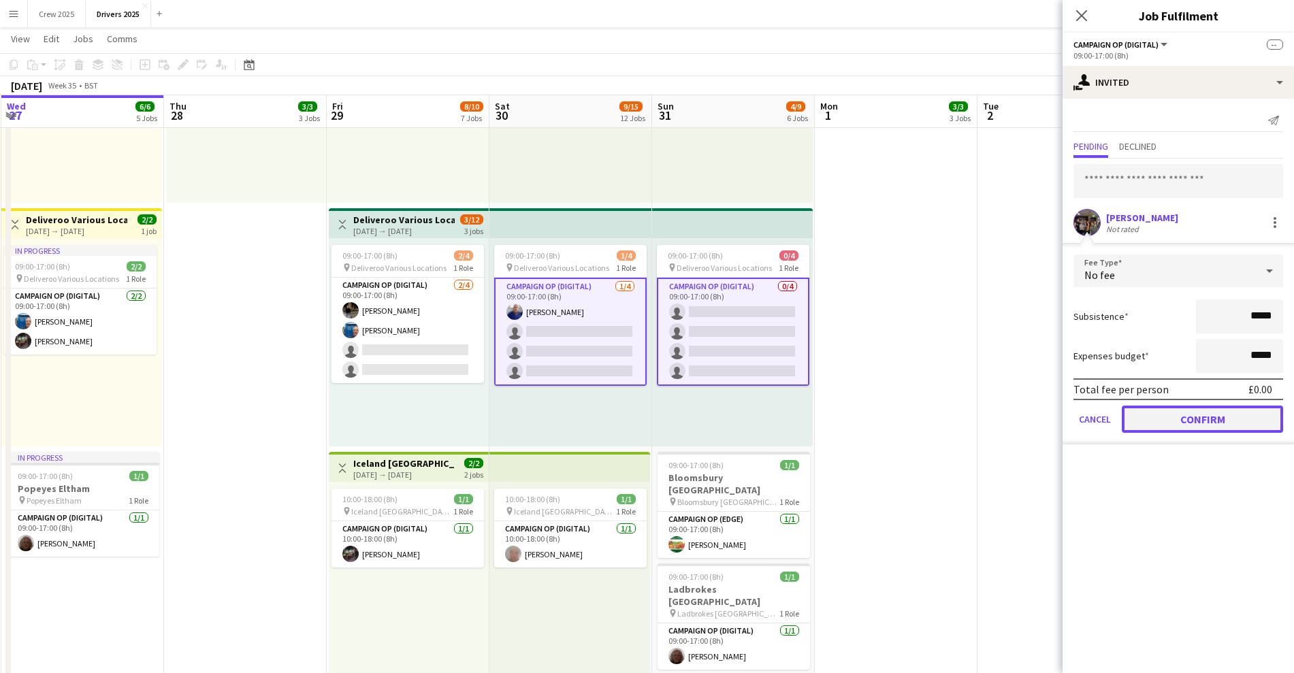
click at [1198, 422] on button "Confirm" at bounding box center [1202, 419] width 161 height 27
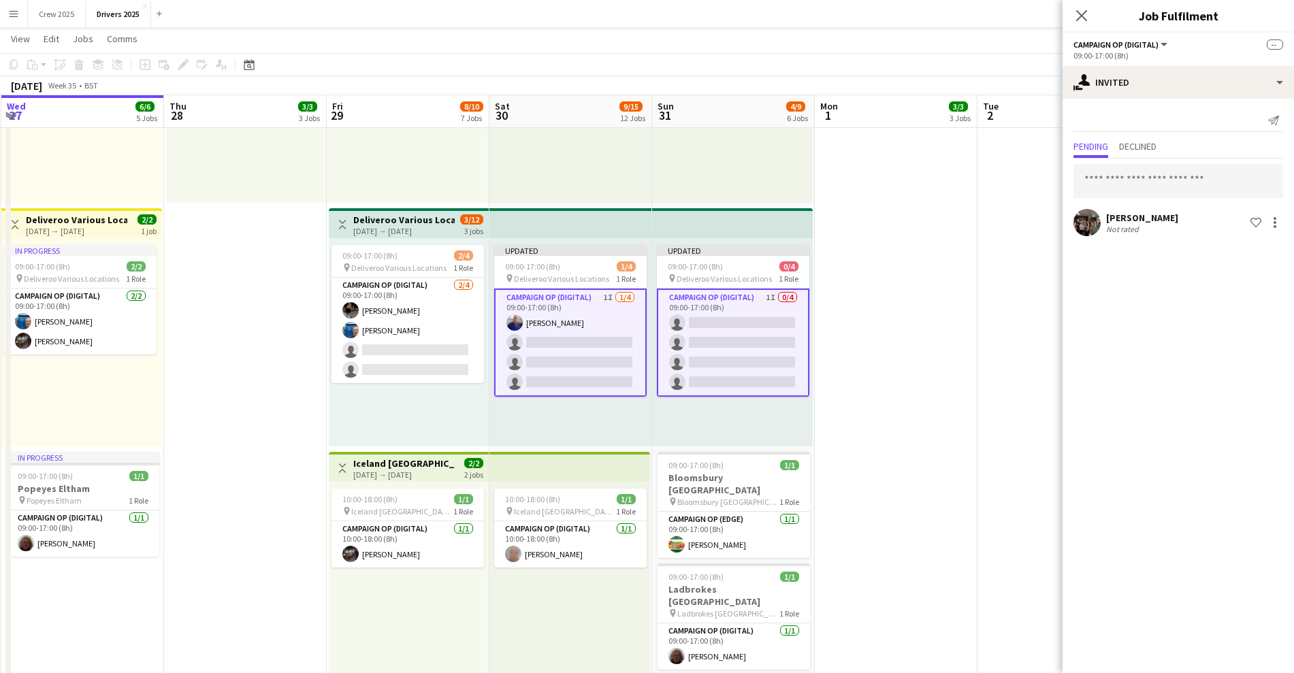
drag, startPoint x: 901, startPoint y: 322, endPoint x: 885, endPoint y: 317, distance: 17.2
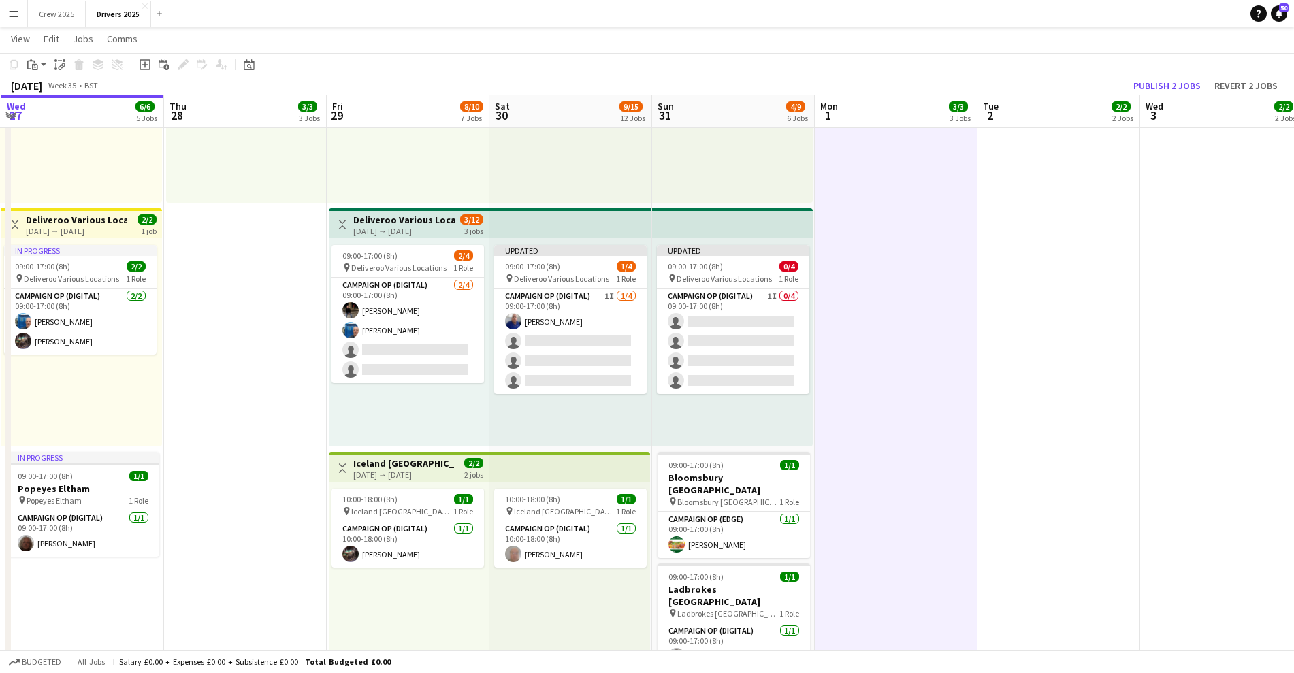
scroll to position [0, 325]
click at [397, 230] on div "[DATE] → [DATE]" at bounding box center [403, 231] width 101 height 10
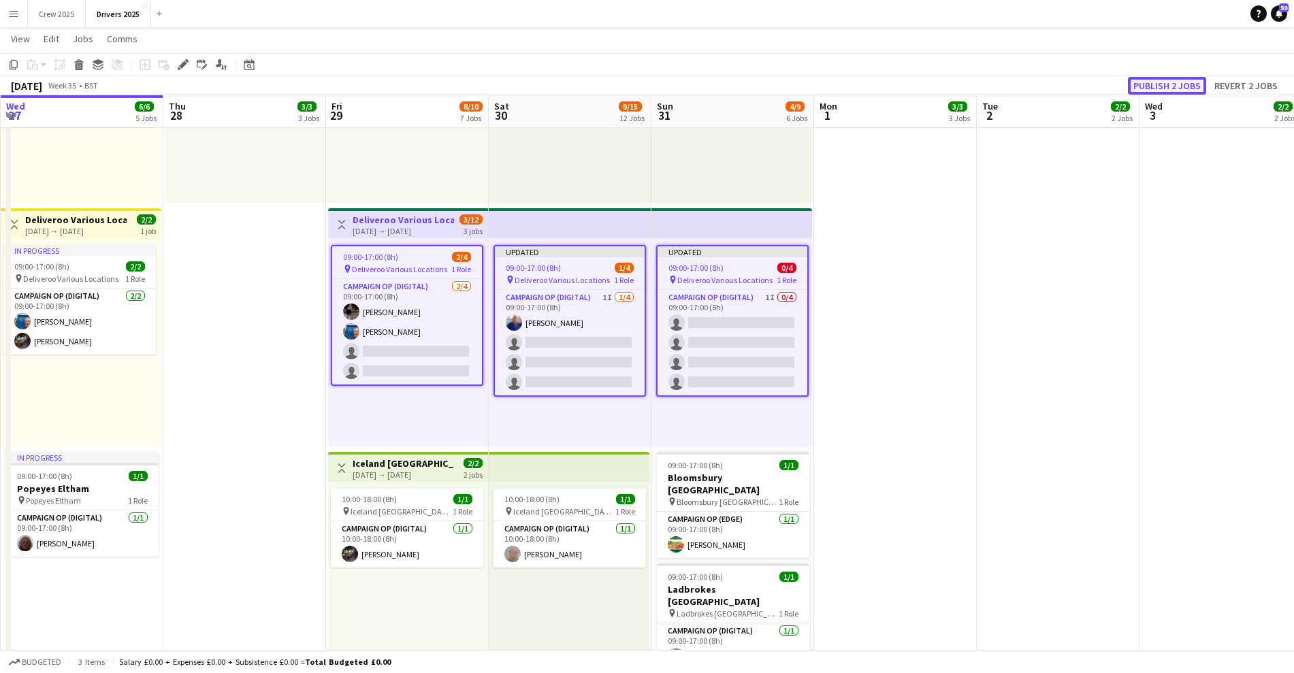
click at [1154, 81] on button "Publish 2 jobs" at bounding box center [1167, 86] width 78 height 18
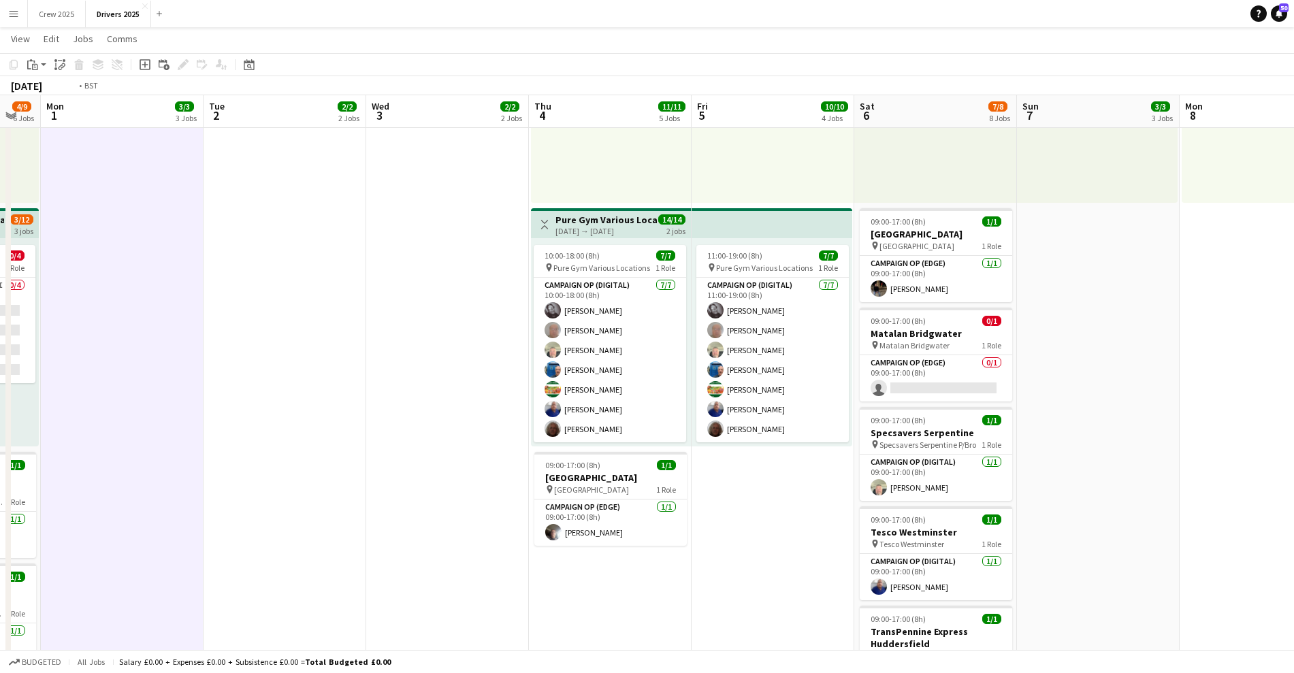
drag, startPoint x: 677, startPoint y: 436, endPoint x: 131, endPoint y: 453, distance: 546.1
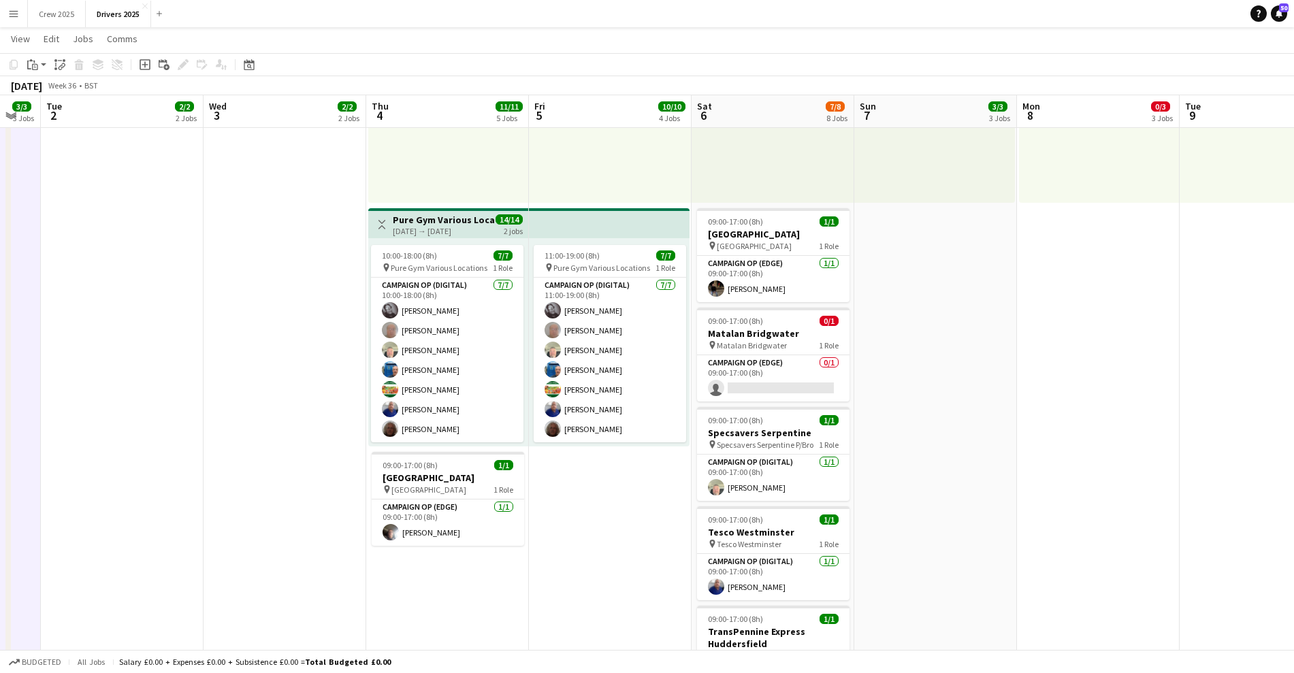
scroll to position [0, 448]
drag, startPoint x: 767, startPoint y: 383, endPoint x: 779, endPoint y: 378, distance: 13.1
click at [768, 383] on app-card-role "Campaign Op (Edge) 0/1 09:00-17:00 (8h) single-neutral-actions" at bounding box center [772, 378] width 152 height 46
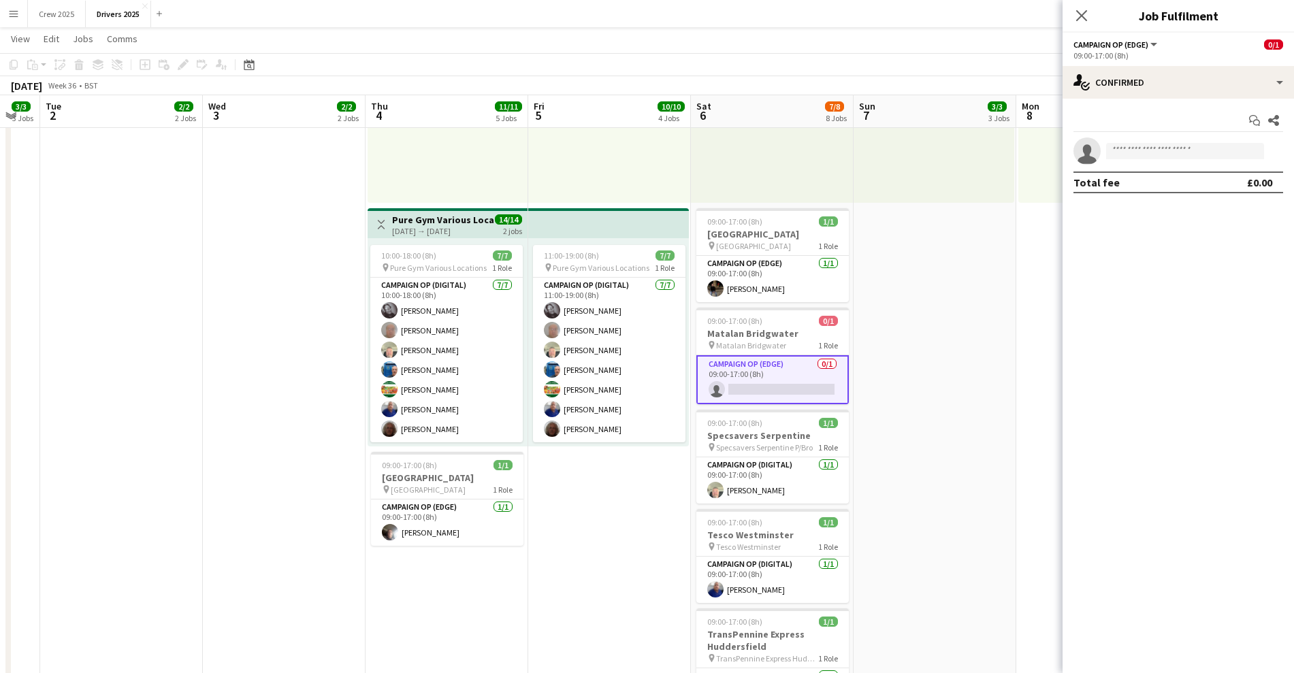
scroll to position [0, 447]
click at [1142, 78] on div "single-neutral-actions-check-2 Confirmed" at bounding box center [1177, 82] width 231 height 33
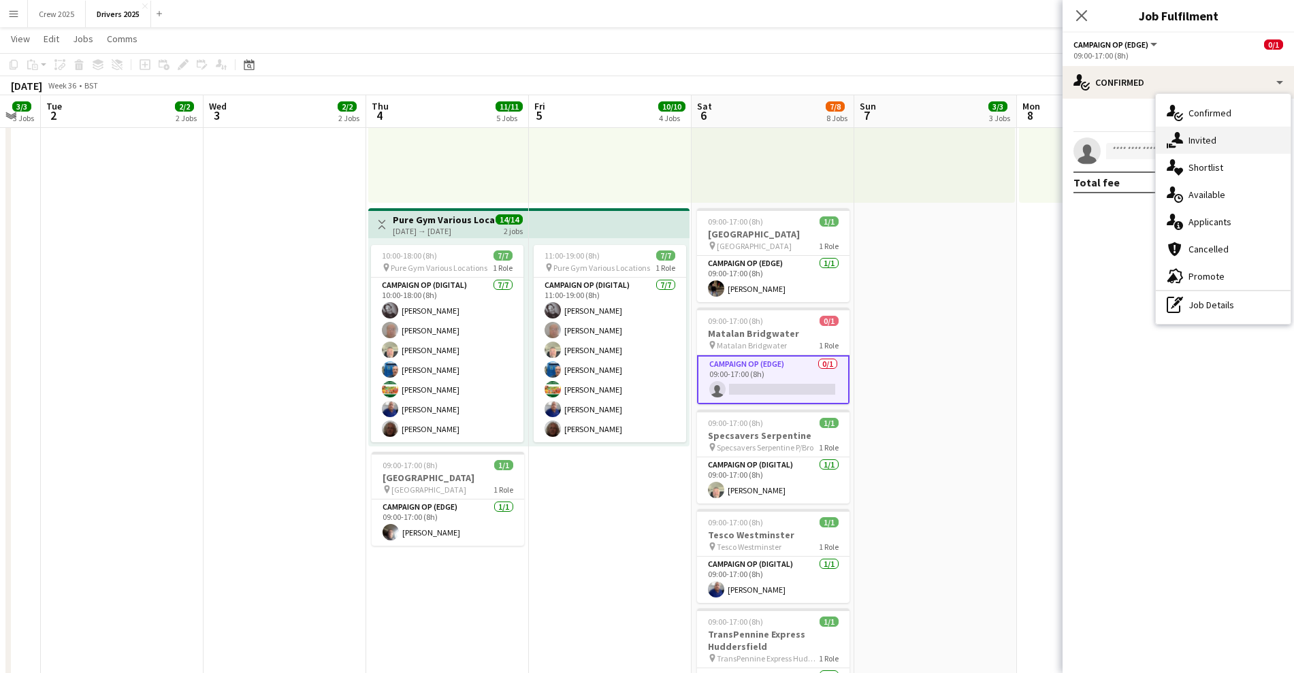
click at [1212, 147] on div "single-neutral-actions-share-1 Invited" at bounding box center [1223, 140] width 135 height 27
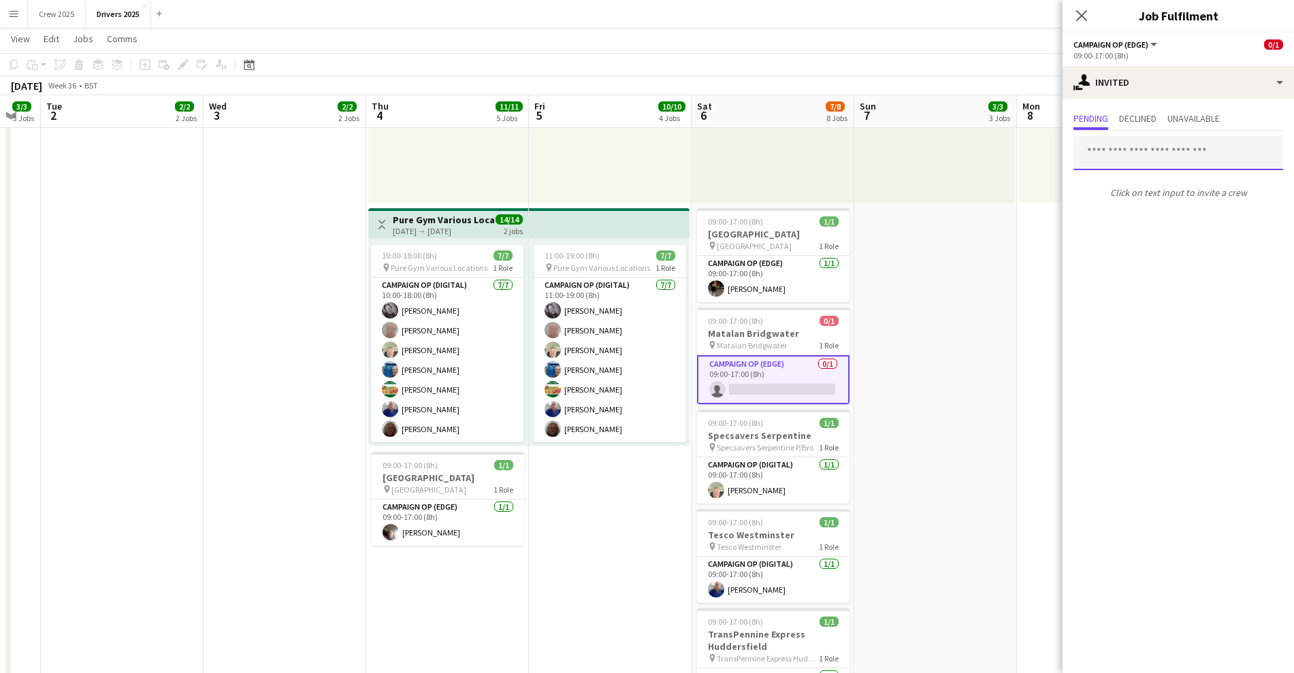
click at [1138, 155] on input "text" at bounding box center [1178, 153] width 210 height 34
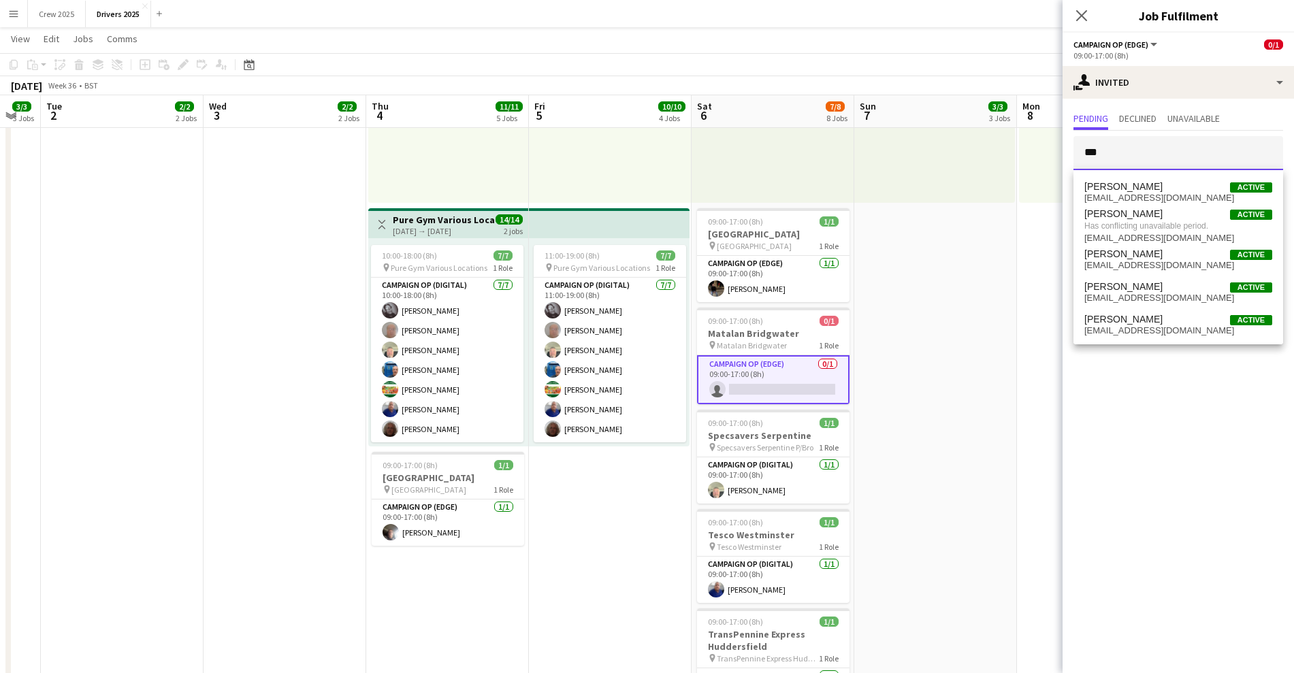
type input "***"
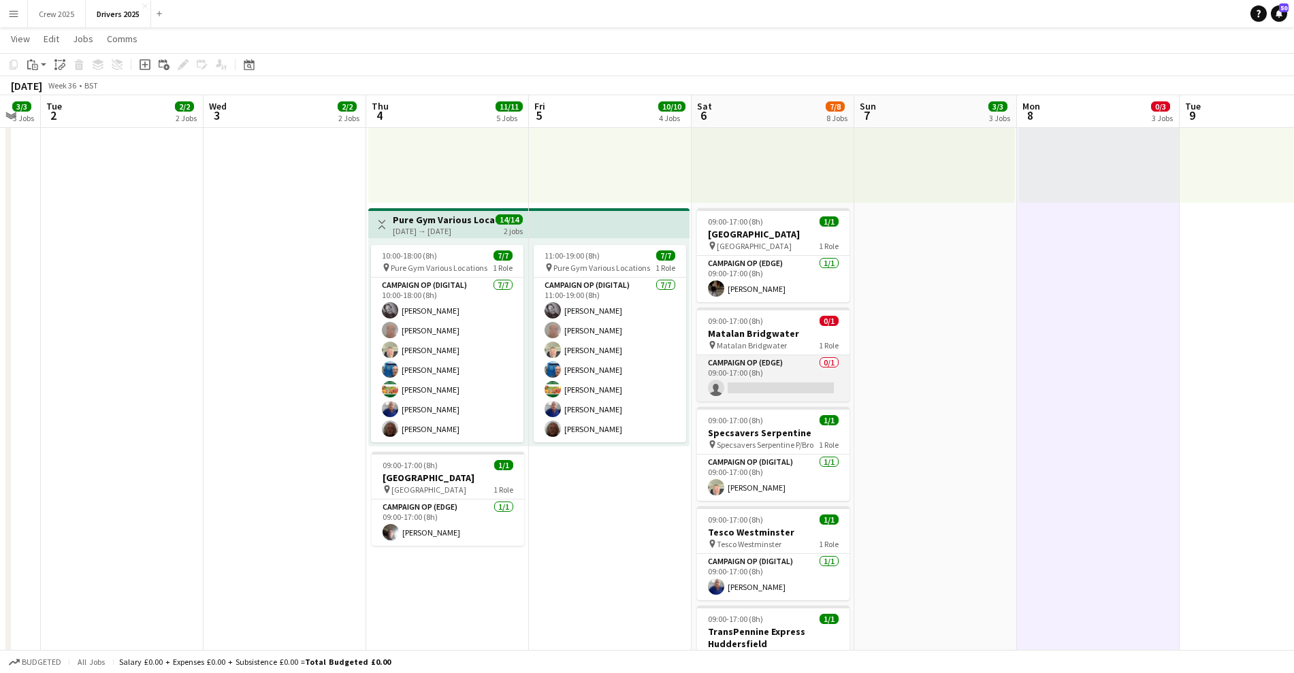
click at [769, 383] on app-card-role "Campaign Op (Edge) 0/1 09:00-17:00 (8h) single-neutral-actions" at bounding box center [773, 378] width 152 height 46
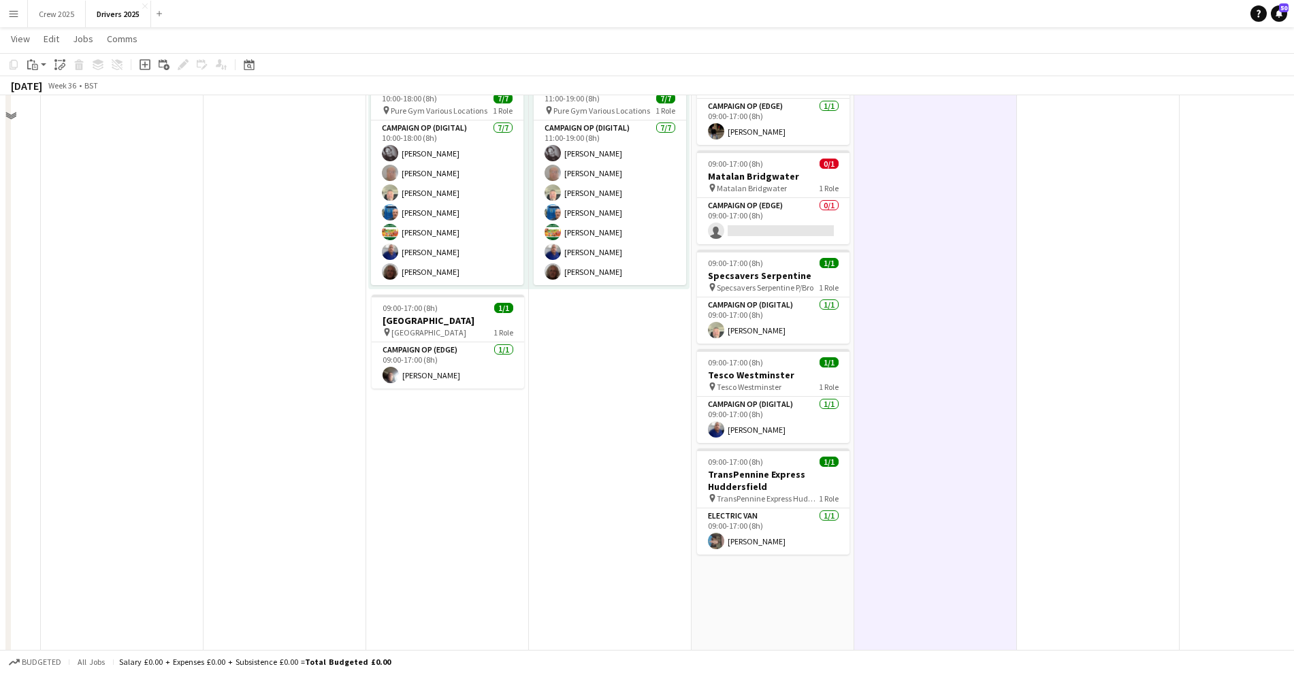
scroll to position [766, 0]
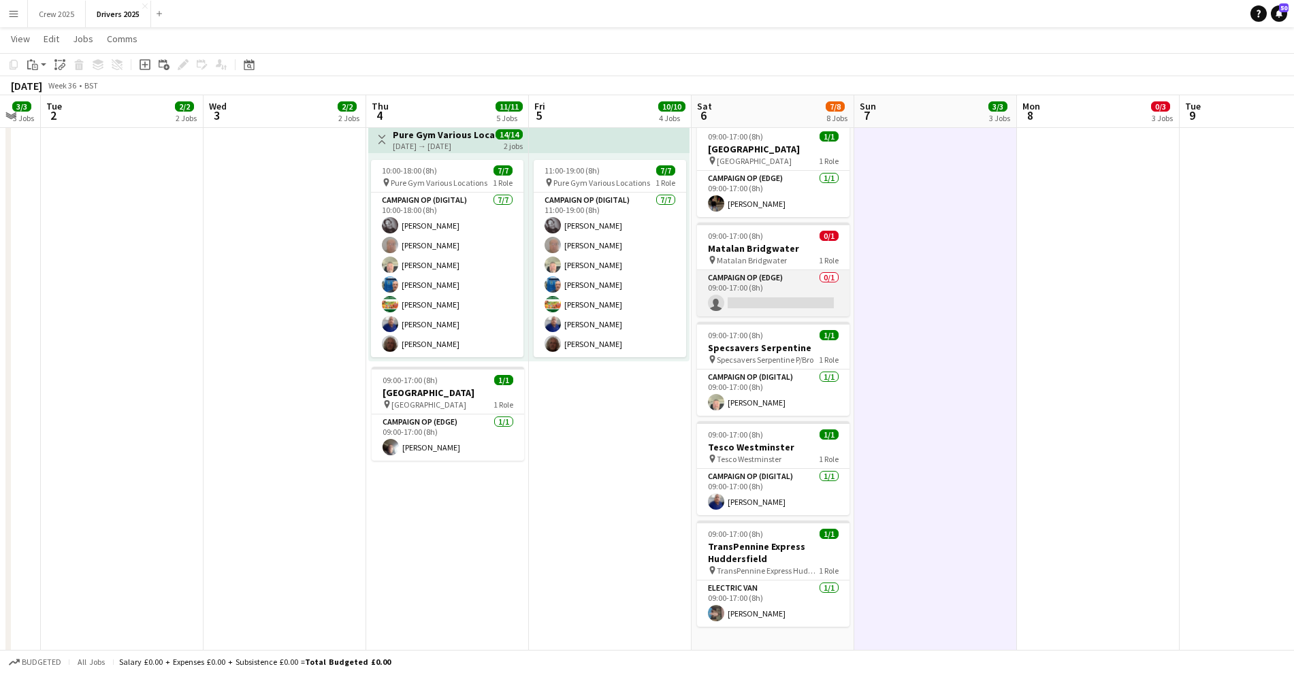
drag, startPoint x: 779, startPoint y: 297, endPoint x: 794, endPoint y: 292, distance: 15.7
click at [780, 297] on app-card-role "Campaign Op (Edge) 0/1 09:00-17:00 (8h) single-neutral-actions" at bounding box center [773, 293] width 152 height 46
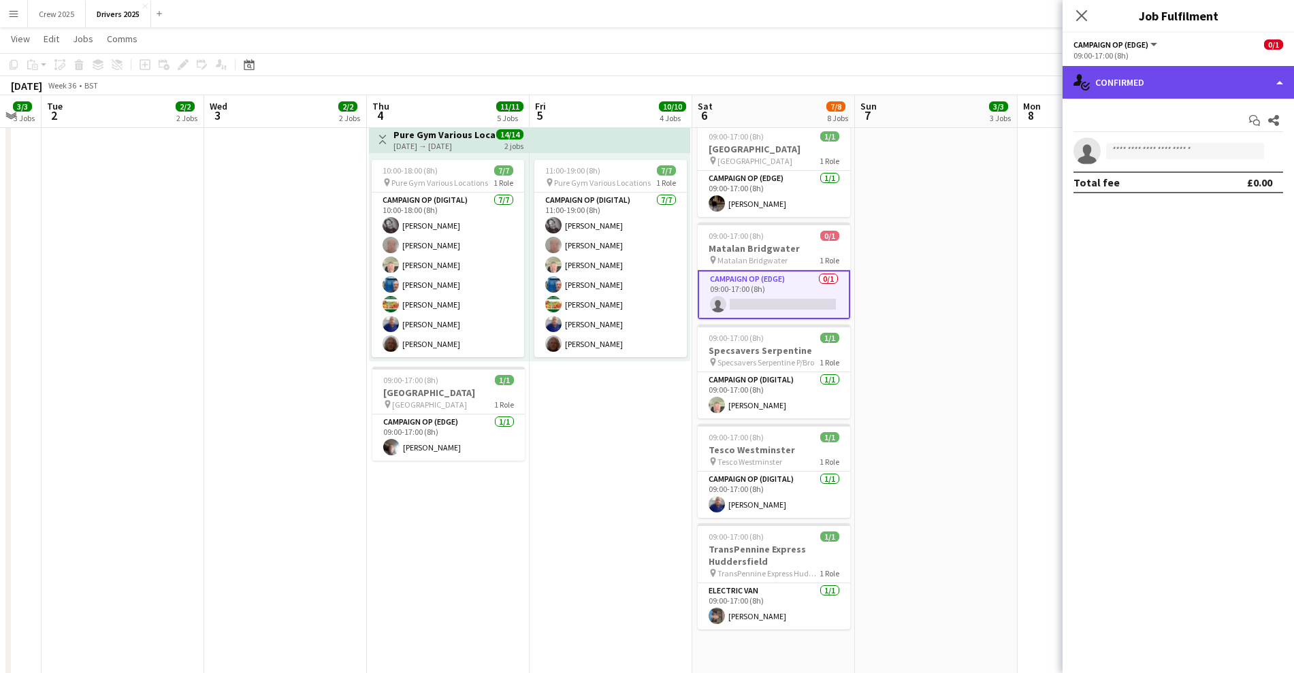
click at [1127, 67] on div "single-neutral-actions-check-2 Confirmed" at bounding box center [1177, 82] width 231 height 33
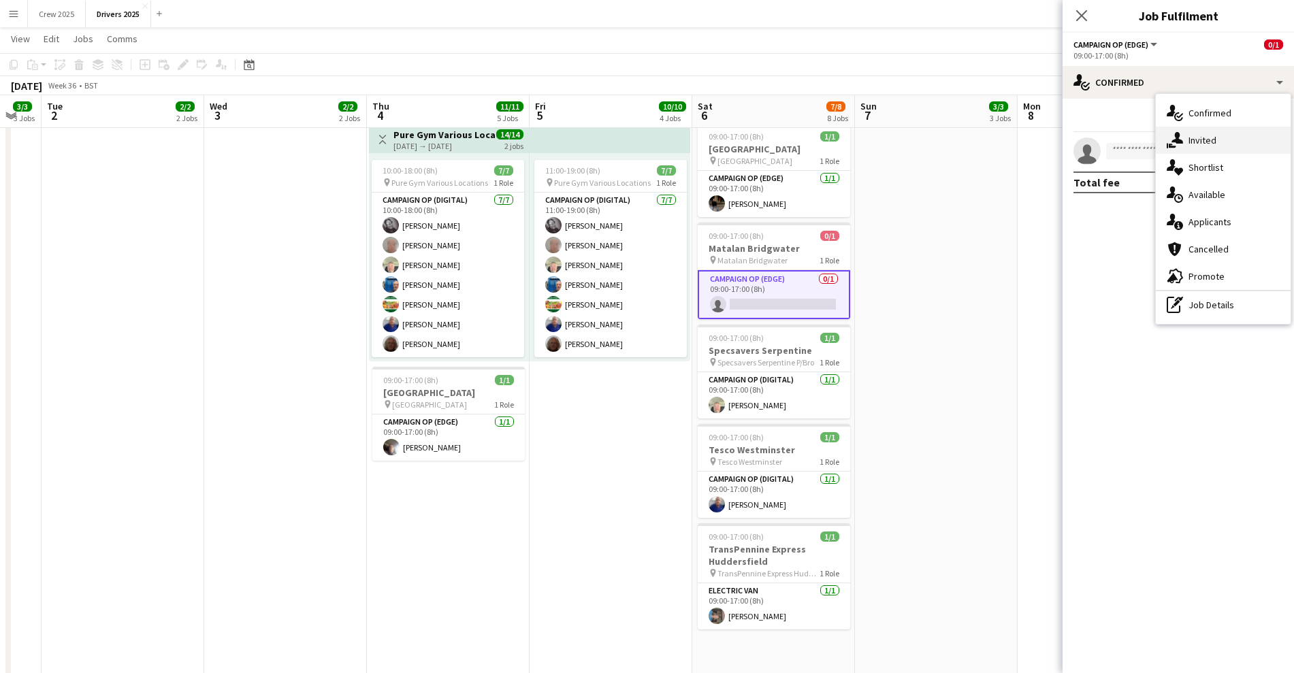
click at [1190, 146] on div "single-neutral-actions-share-1 Invited" at bounding box center [1223, 140] width 135 height 27
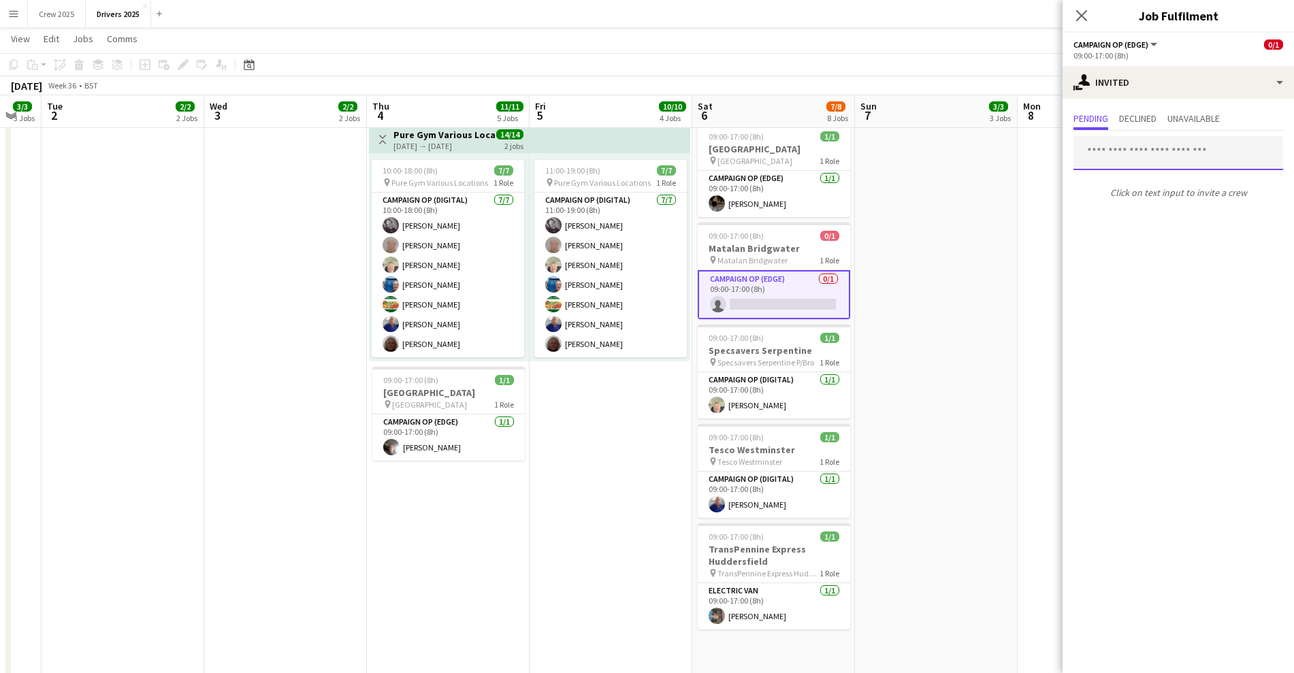
click at [1124, 154] on input "text" at bounding box center [1178, 153] width 210 height 34
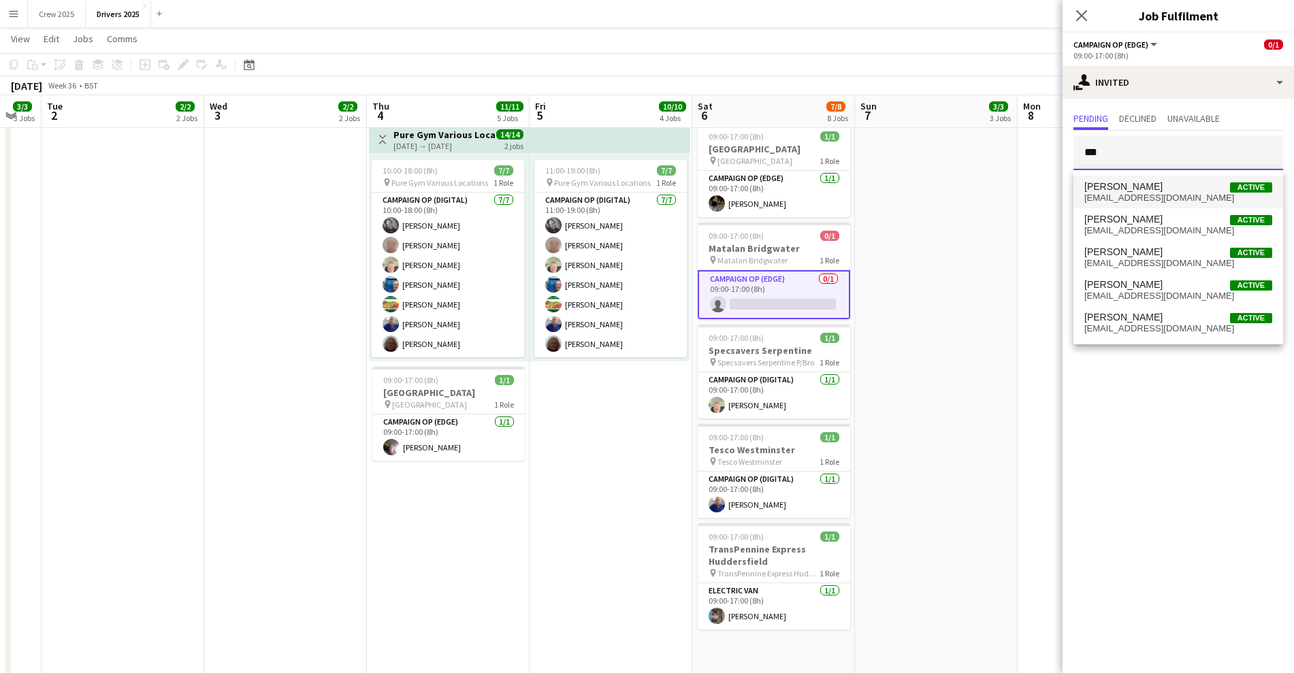
type input "***"
click at [1143, 186] on span "[PERSON_NAME]" at bounding box center [1123, 187] width 78 height 12
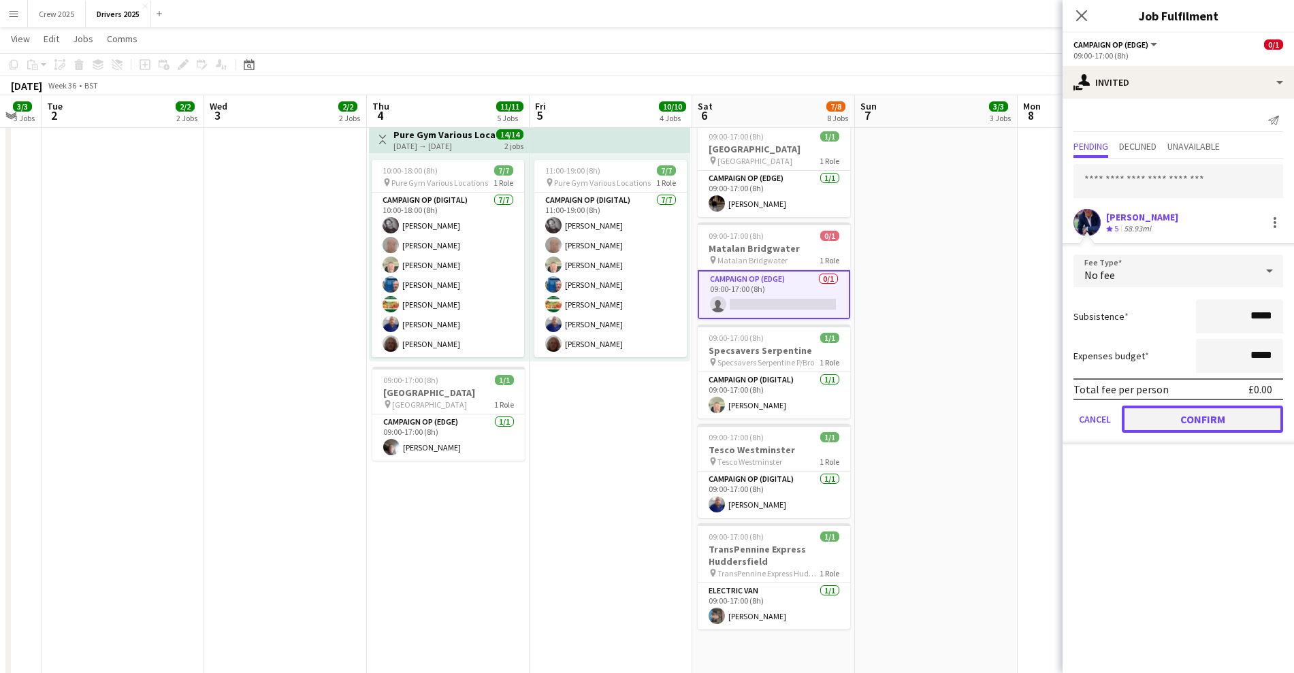
click at [1173, 420] on button "Confirm" at bounding box center [1202, 419] width 161 height 27
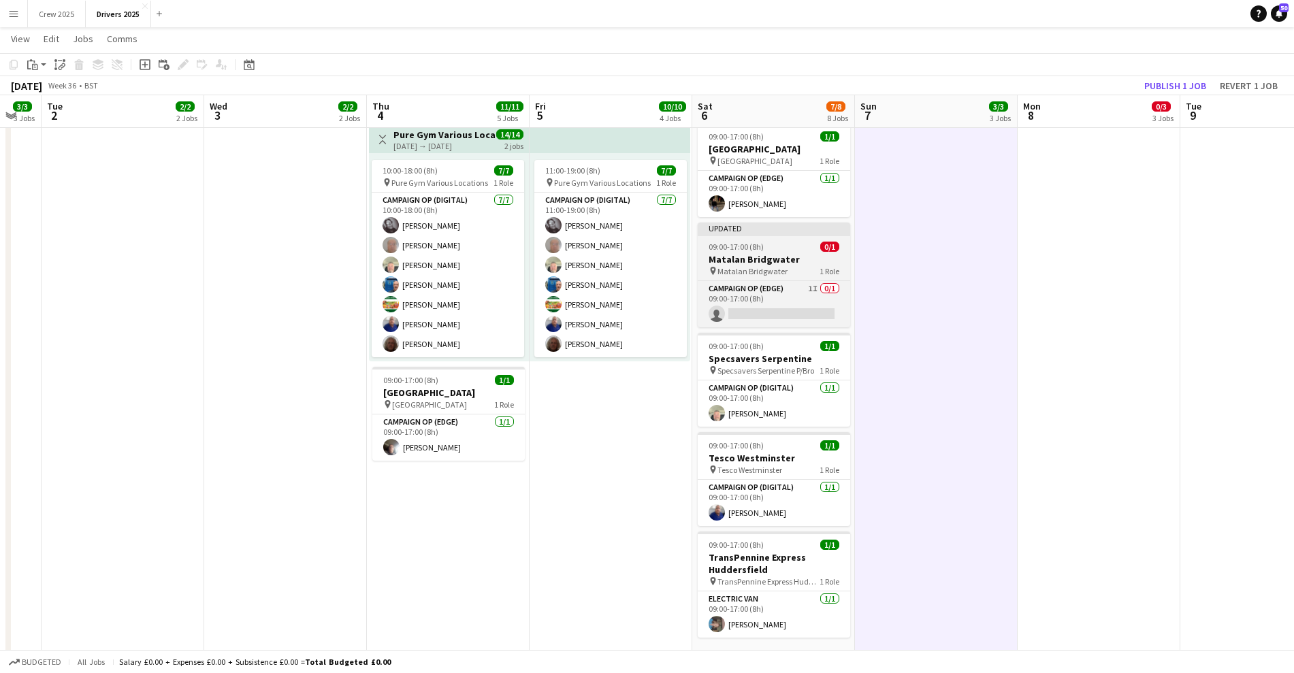
click at [783, 246] on div "09:00-17:00 (8h) 0/1" at bounding box center [774, 247] width 152 height 10
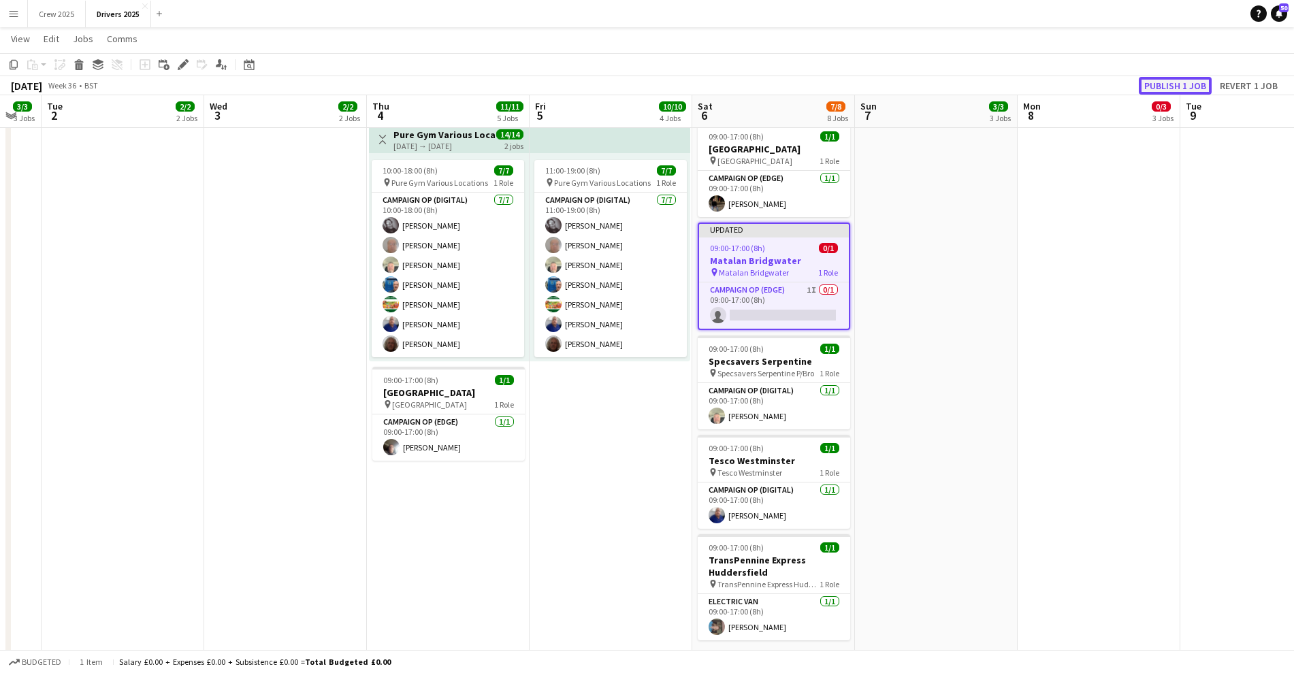
click at [1163, 84] on button "Publish 1 job" at bounding box center [1175, 86] width 73 height 18
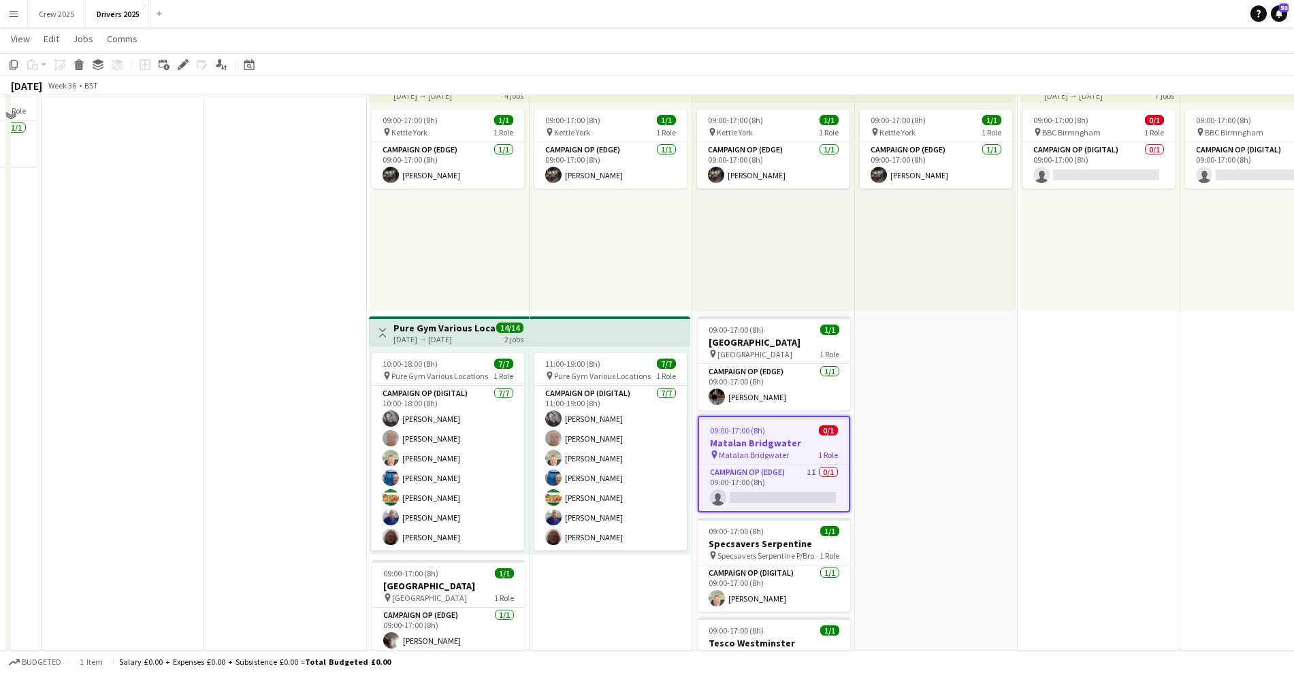
scroll to position [596, 0]
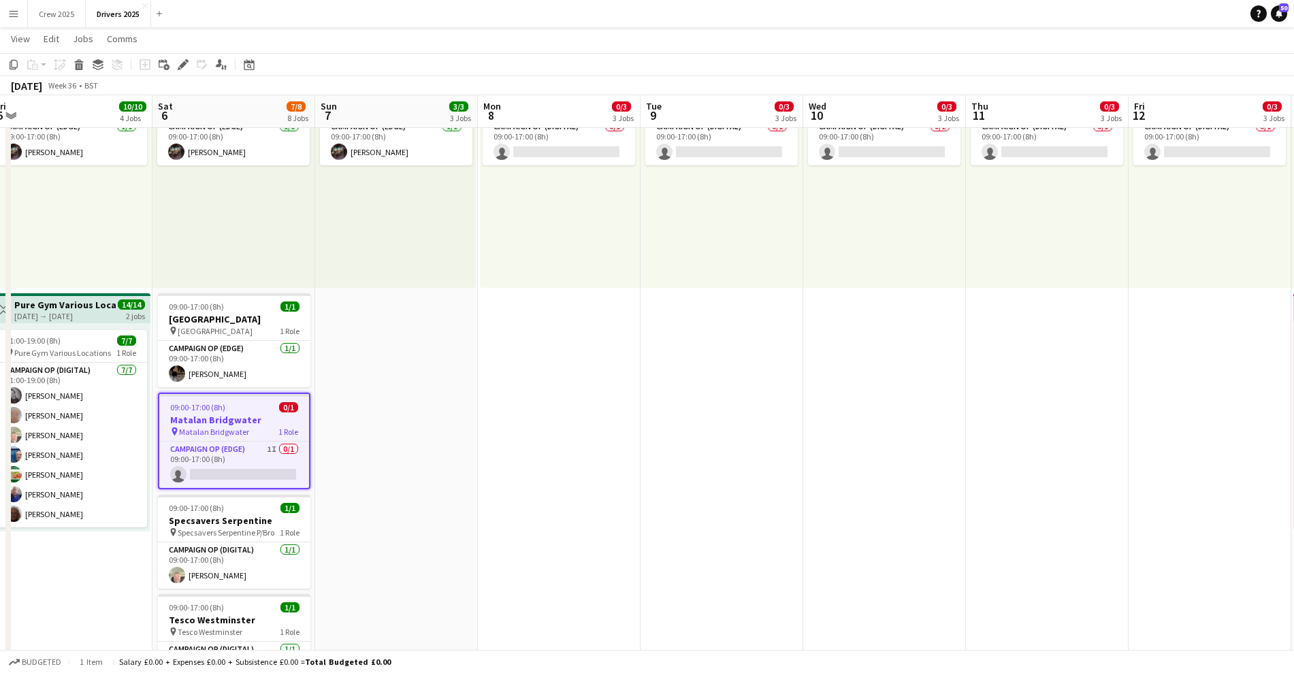
drag, startPoint x: 1053, startPoint y: 423, endPoint x: 479, endPoint y: 453, distance: 574.6
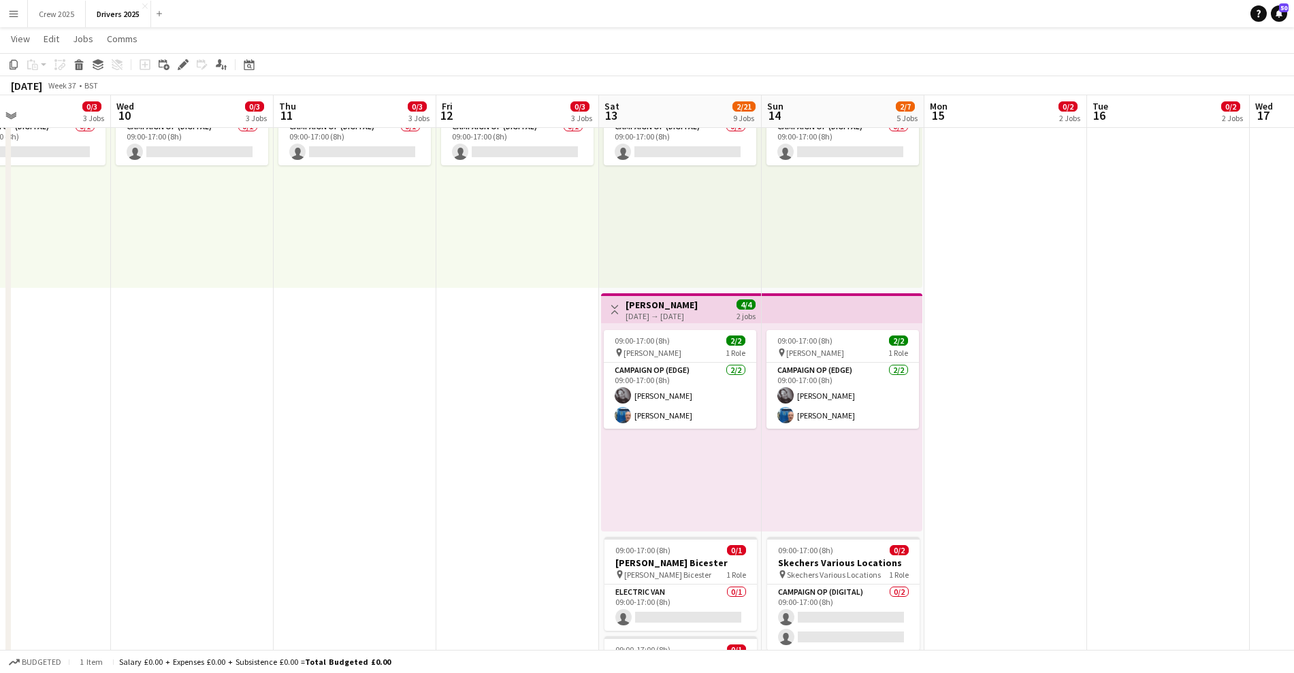
drag, startPoint x: 922, startPoint y: 426, endPoint x: 375, endPoint y: 453, distance: 547.2
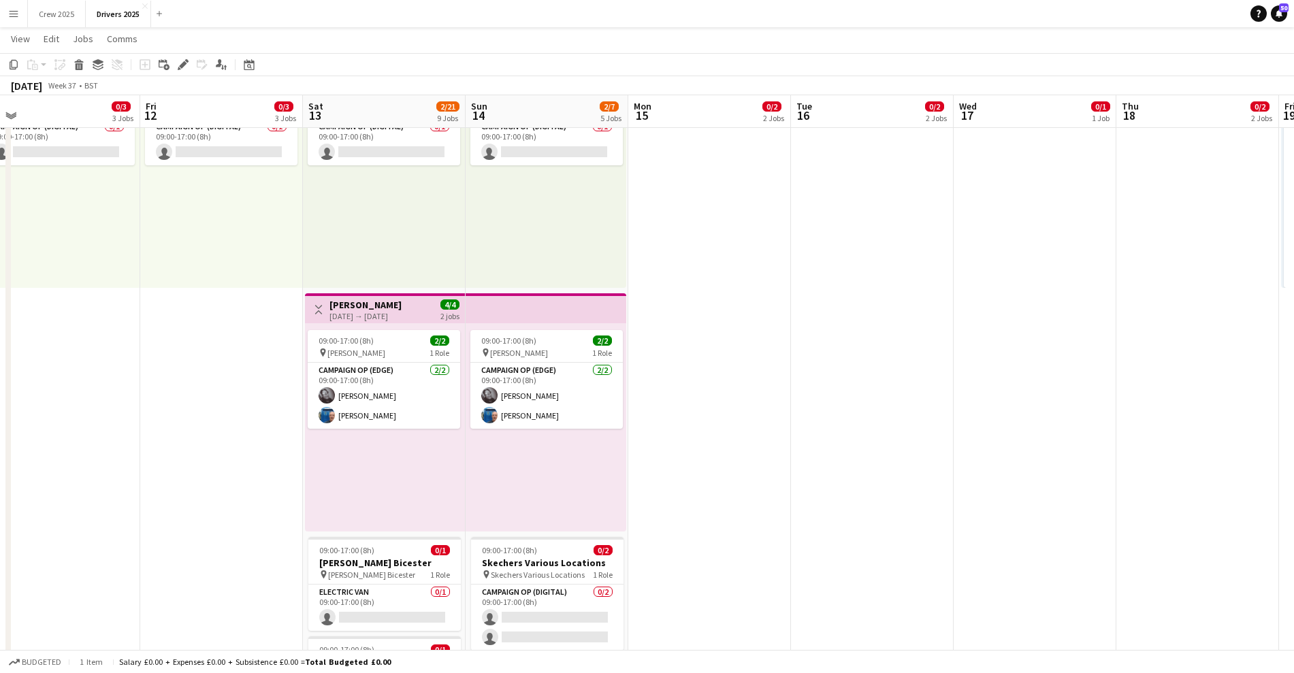
scroll to position [0, 444]
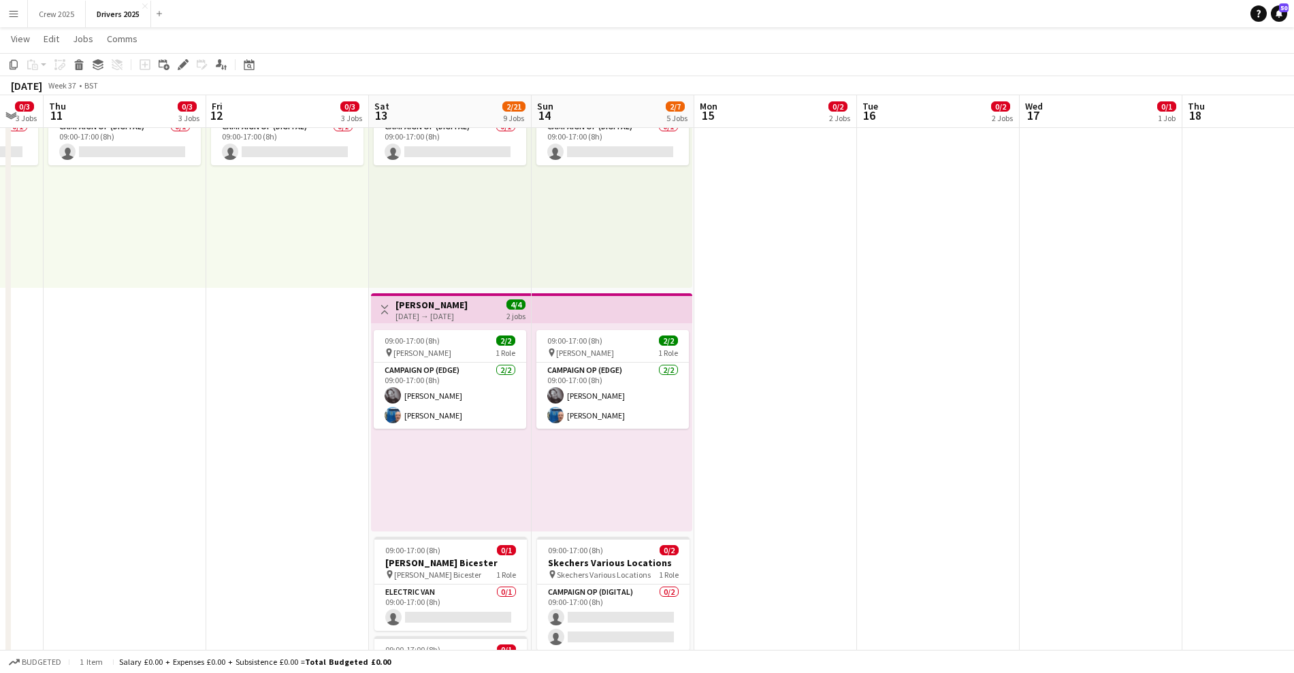
drag, startPoint x: 379, startPoint y: 473, endPoint x: 348, endPoint y: 477, distance: 31.6
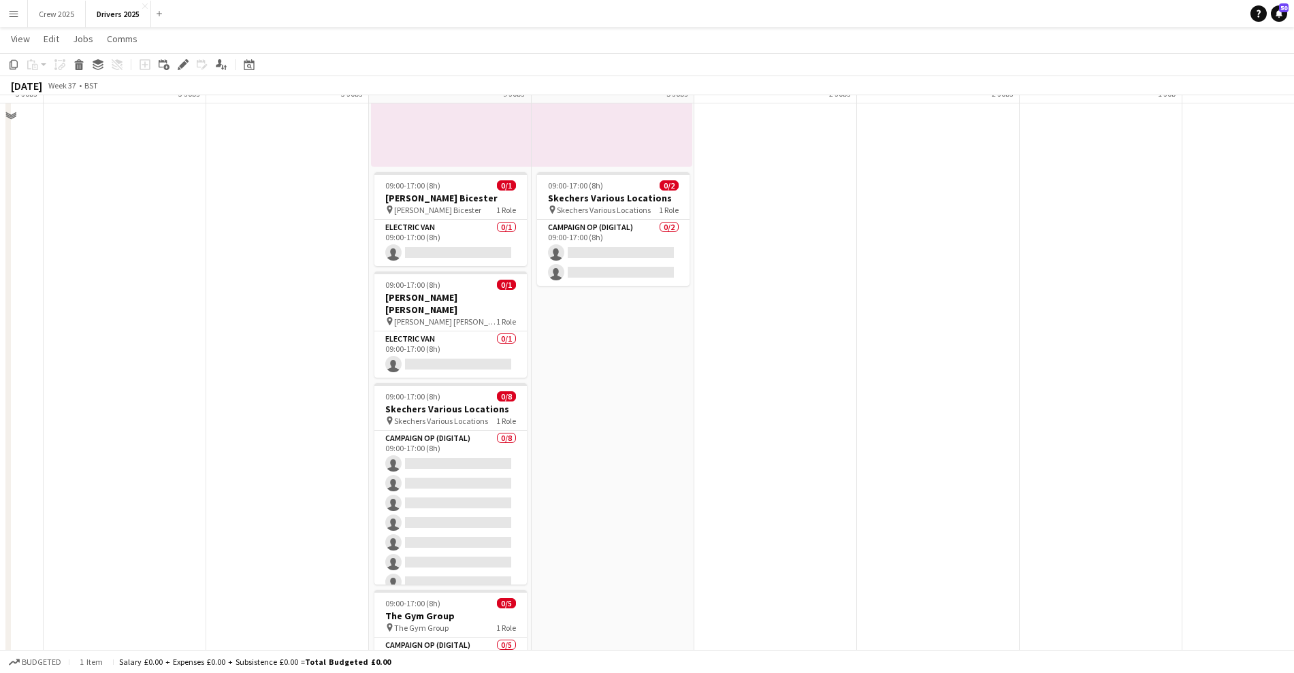
scroll to position [936, 0]
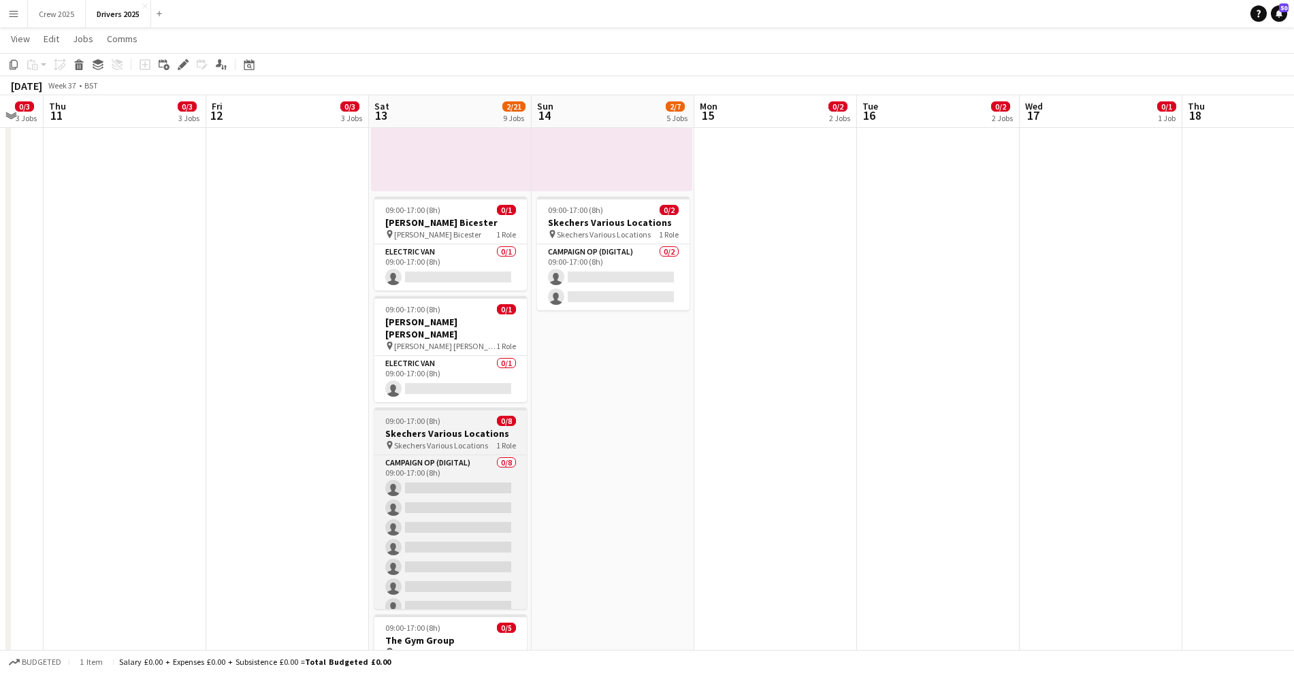
click at [447, 427] on h3 "Skechers Various Locations" at bounding box center [450, 433] width 152 height 12
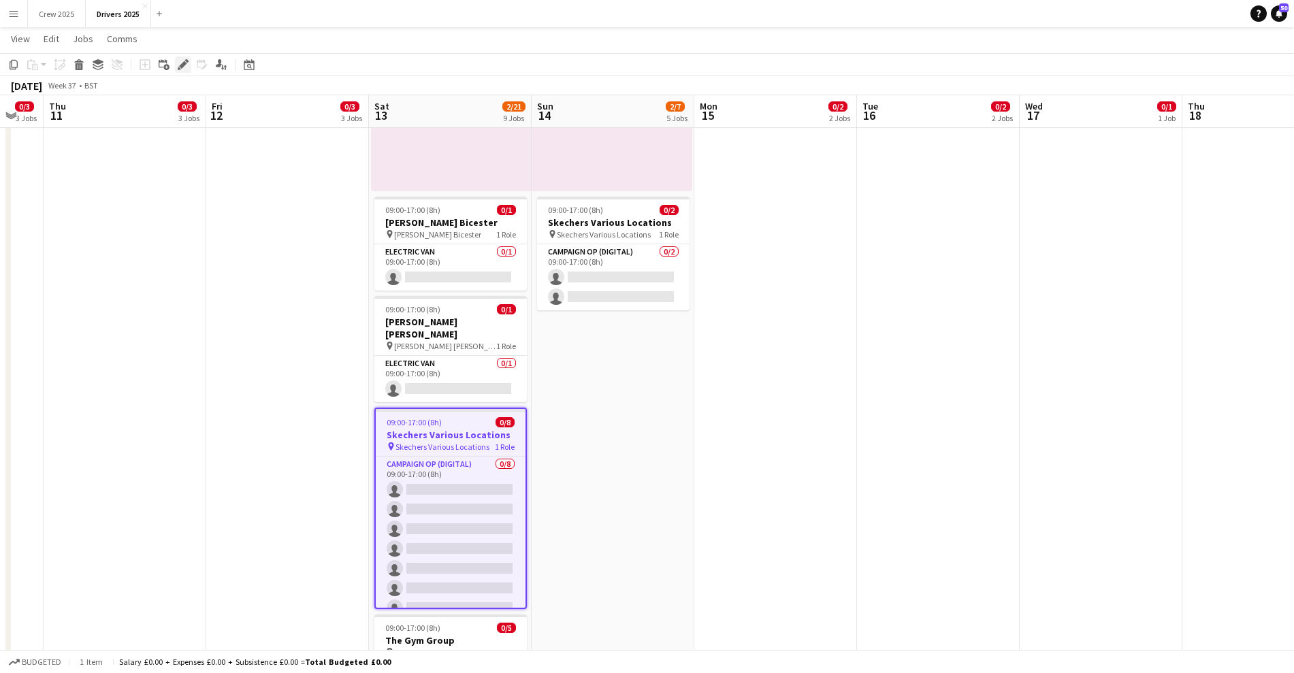
click at [178, 63] on icon "Edit" at bounding box center [183, 64] width 11 height 11
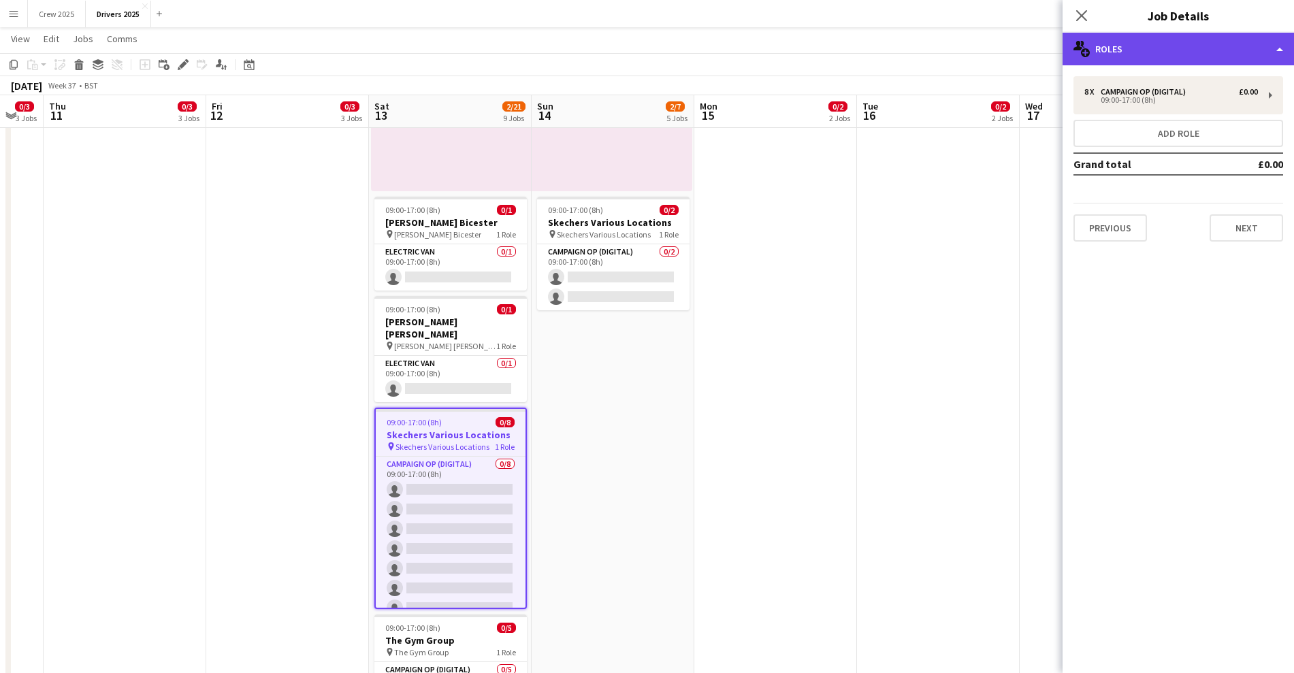
click at [1155, 44] on div "multiple-users-add Roles" at bounding box center [1177, 49] width 231 height 33
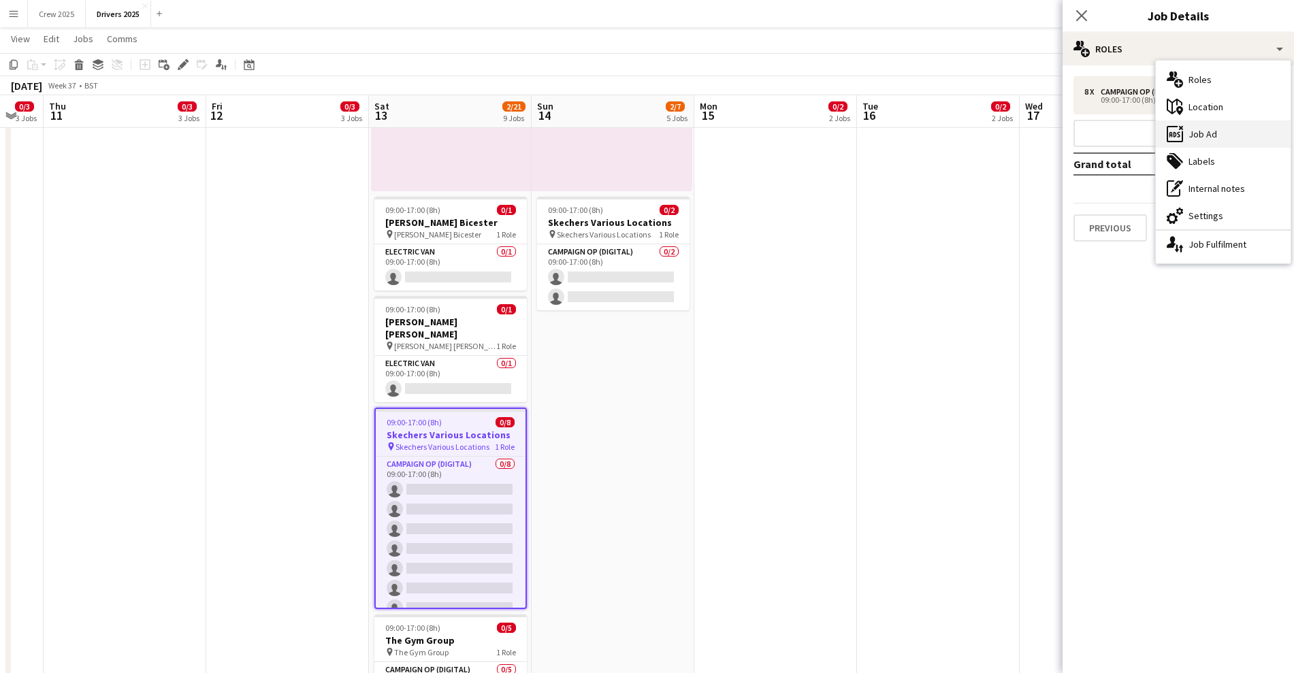
click at [1228, 135] on div "ads-window Job Ad" at bounding box center [1223, 133] width 135 height 27
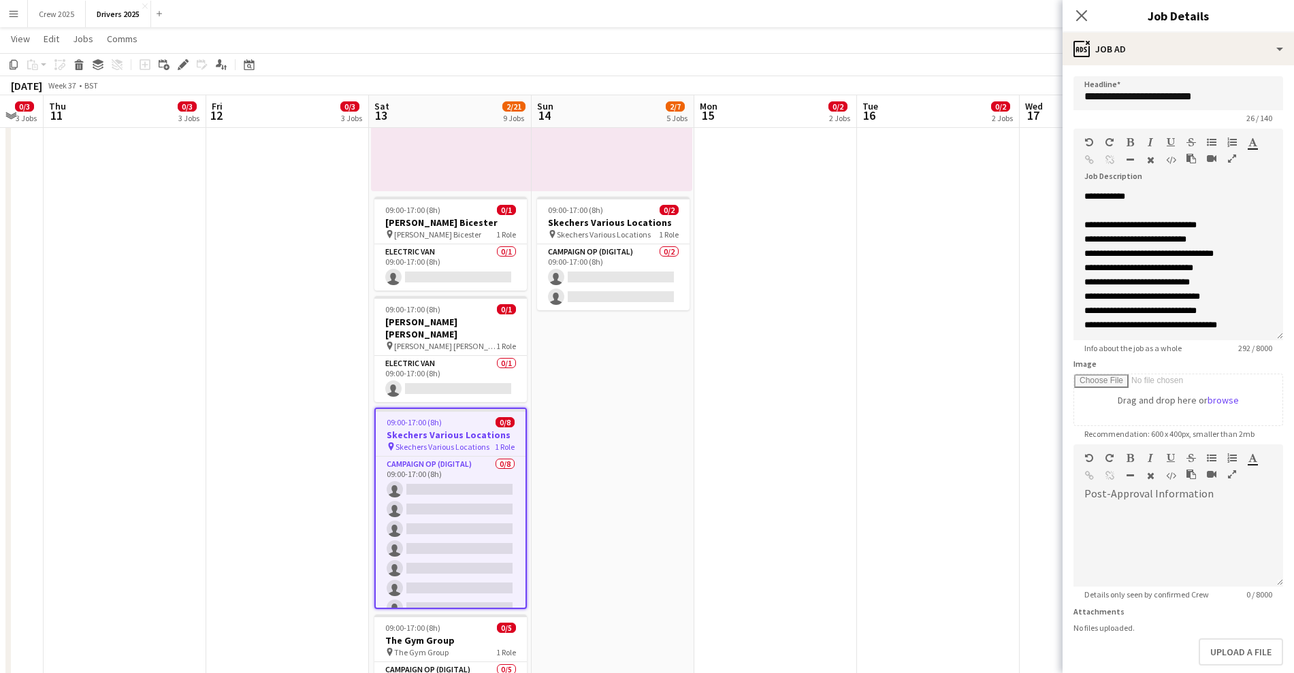
drag, startPoint x: 1280, startPoint y: 267, endPoint x: 1273, endPoint y: 336, distance: 69.8
click at [1273, 336] on form "**********" at bounding box center [1177, 403] width 231 height 655
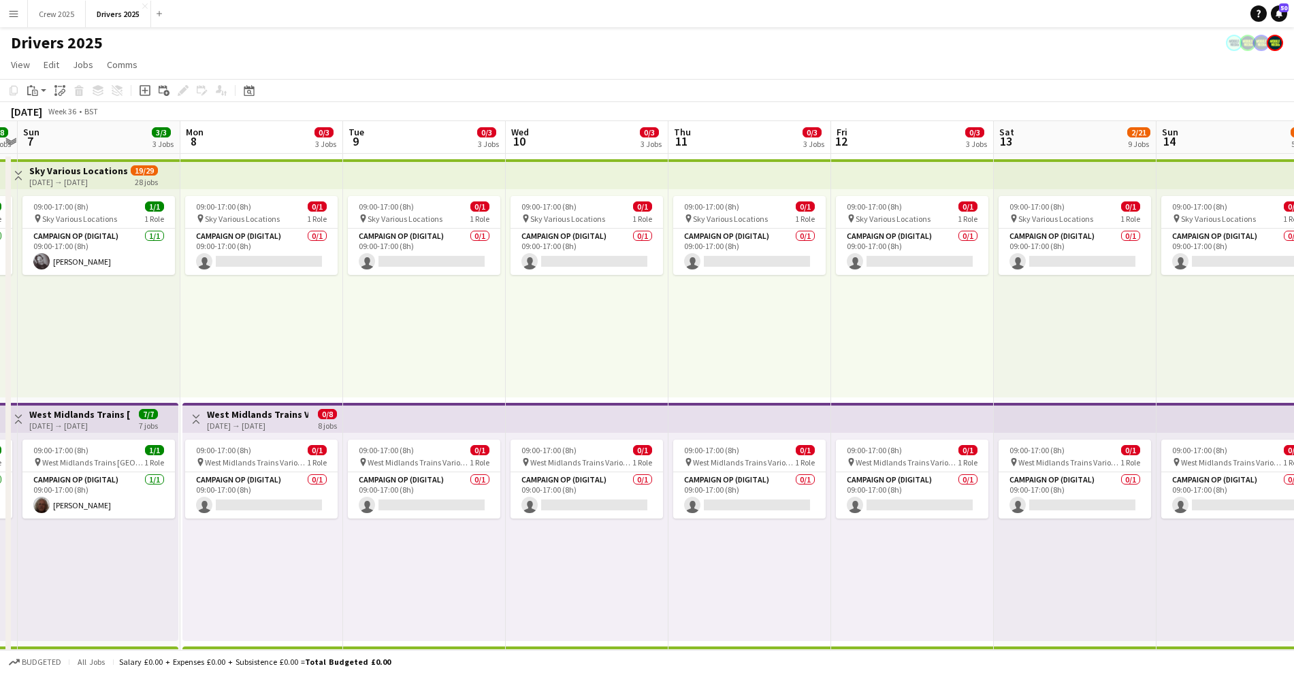
scroll to position [0, 485]
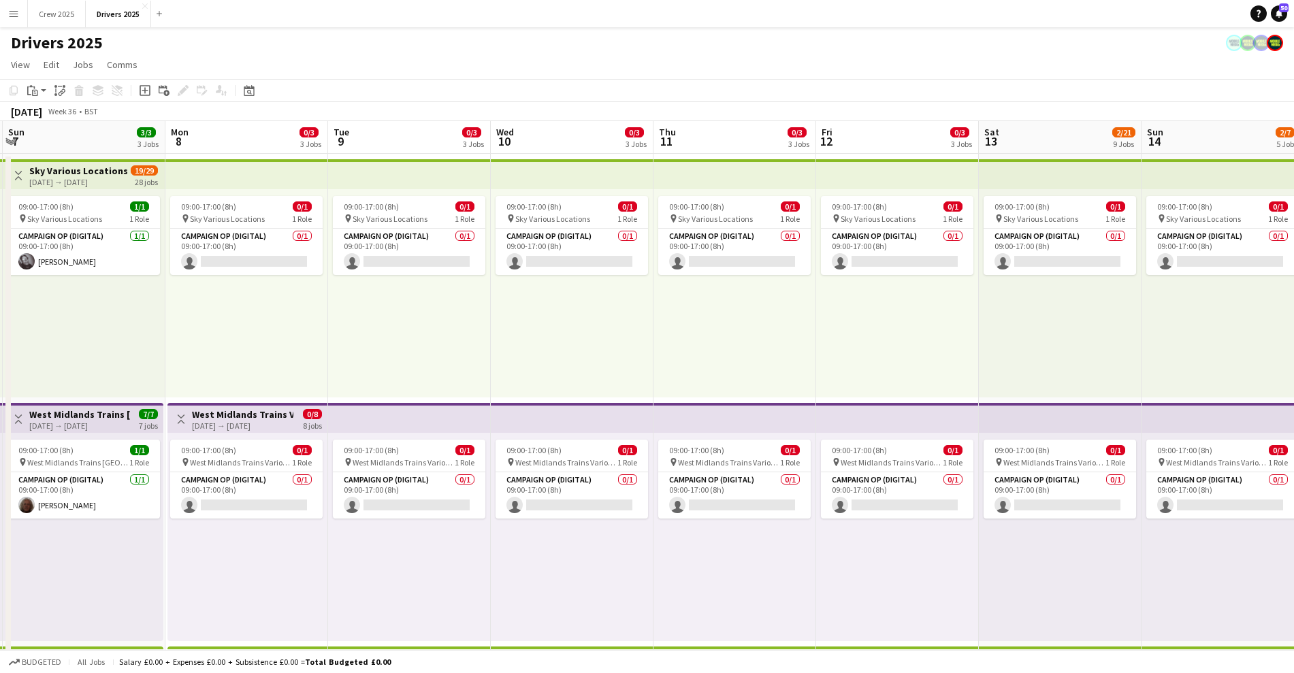
drag, startPoint x: 892, startPoint y: 576, endPoint x: 311, endPoint y: 596, distance: 581.0
